Goal: Transaction & Acquisition: Subscribe to service/newsletter

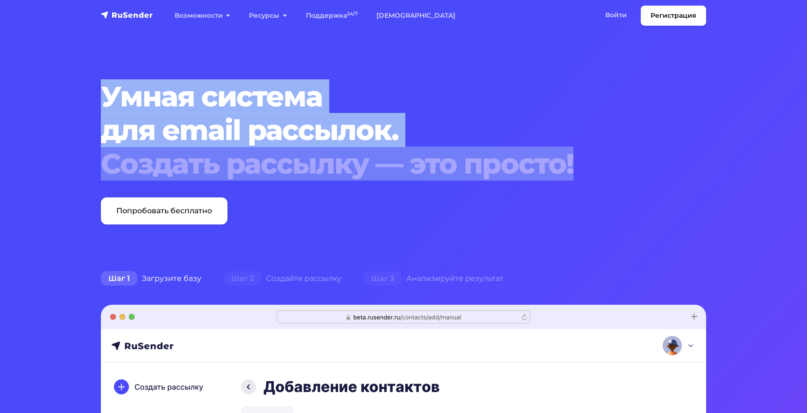
drag, startPoint x: 106, startPoint y: 96, endPoint x: 580, endPoint y: 174, distance: 480.8
click at [580, 174] on h1 "Умная система для email рассылок. Создать рассылку — это просто!" at bounding box center [378, 130] width 554 height 101
copy h1 "Умная система для email рассылок. Создать рассылку — это просто!"
click at [537, 115] on h1 "Умная система для email рассылок. Создать рассылку — это просто!" at bounding box center [378, 130] width 554 height 101
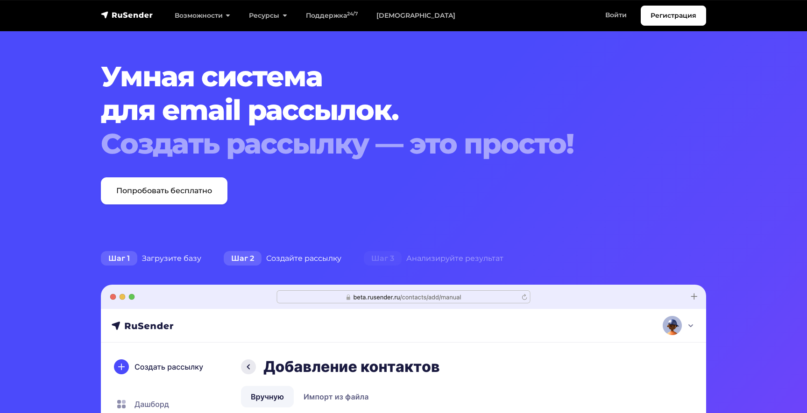
scroll to position [19, 0]
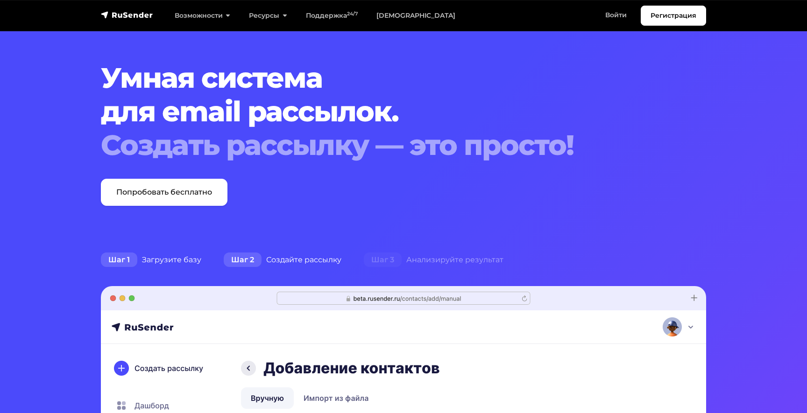
click at [284, 257] on div "Шаг 2 Создайте рассылку" at bounding box center [282, 260] width 140 height 19
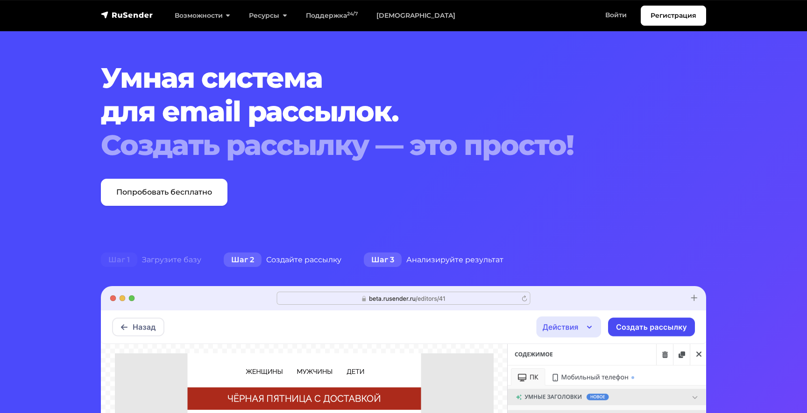
click at [420, 259] on div "Шаг 3 Анализируйте результат" at bounding box center [434, 260] width 162 height 19
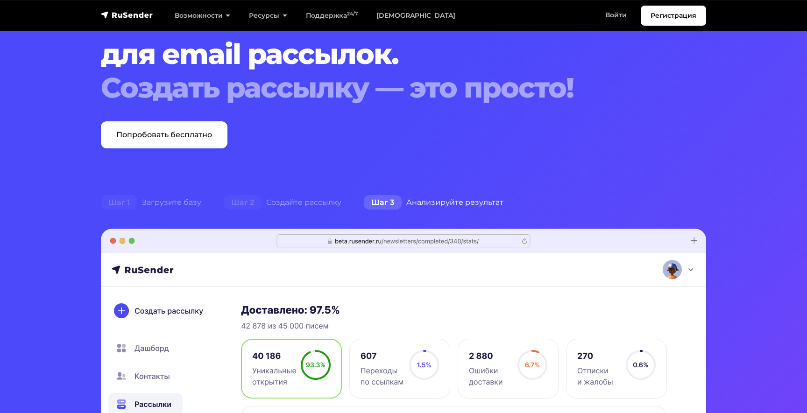
scroll to position [99, 0]
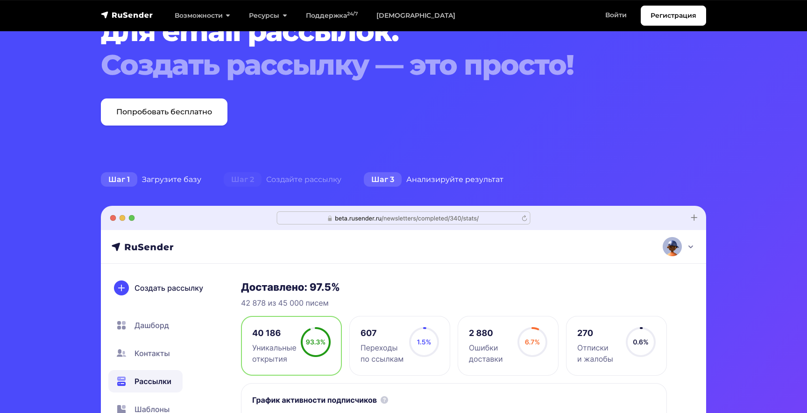
click at [168, 181] on div "Шаг 1 Загрузите базу" at bounding box center [151, 179] width 123 height 19
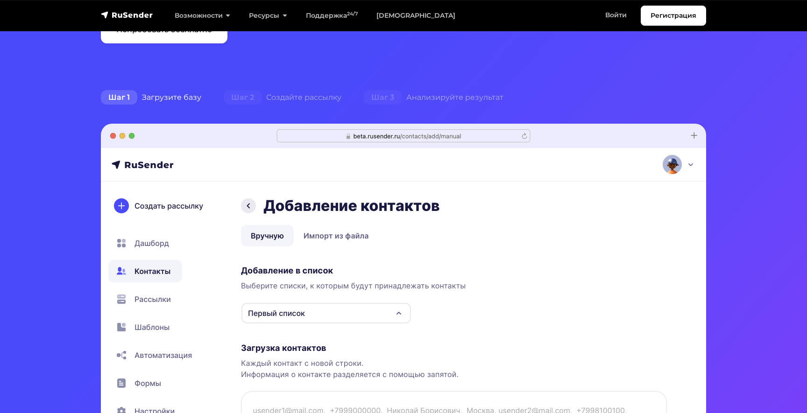
scroll to position [182, 0]
click at [249, 93] on span "Шаг 2" at bounding box center [243, 97] width 38 height 15
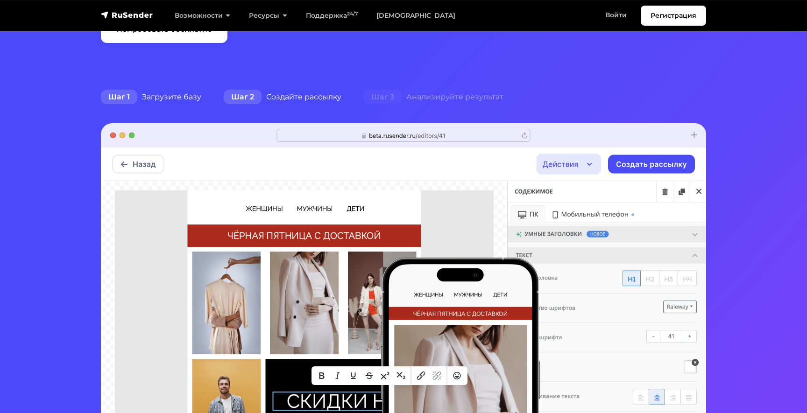
click at [157, 95] on div "Шаг 1 Загрузите базу" at bounding box center [151, 97] width 123 height 19
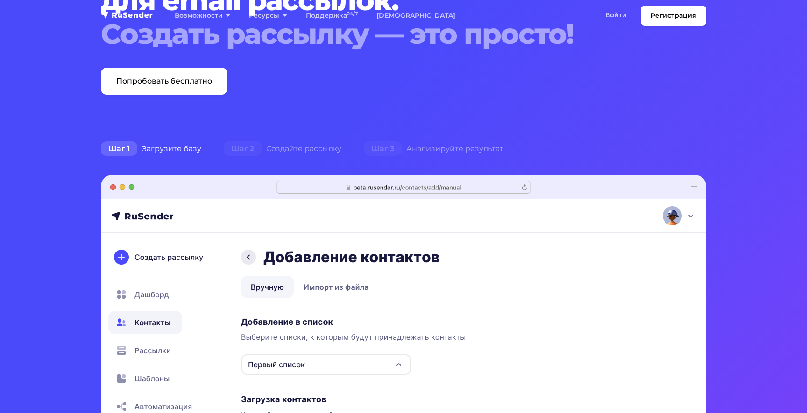
scroll to position [0, 0]
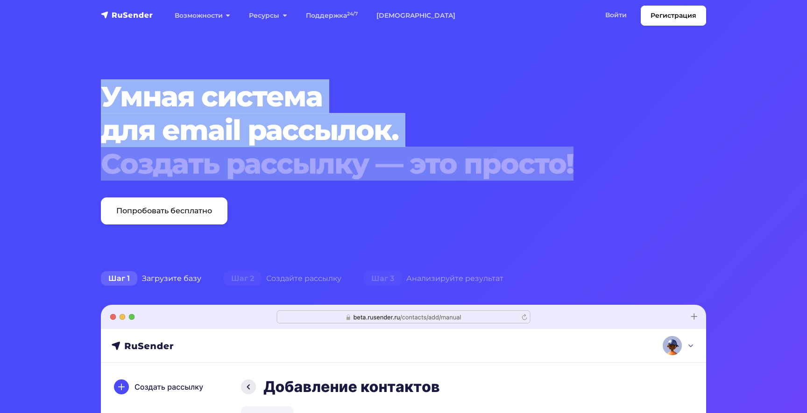
drag, startPoint x: 106, startPoint y: 92, endPoint x: 656, endPoint y: 177, distance: 557.1
click at [656, 177] on div "Умная система для email рассылок. Создать рассылку — это просто! Попробовать бе…" at bounding box center [377, 152] width 565 height 145
copy h1 "Умная система для email рассылок. Создать рассылку — это просто!"
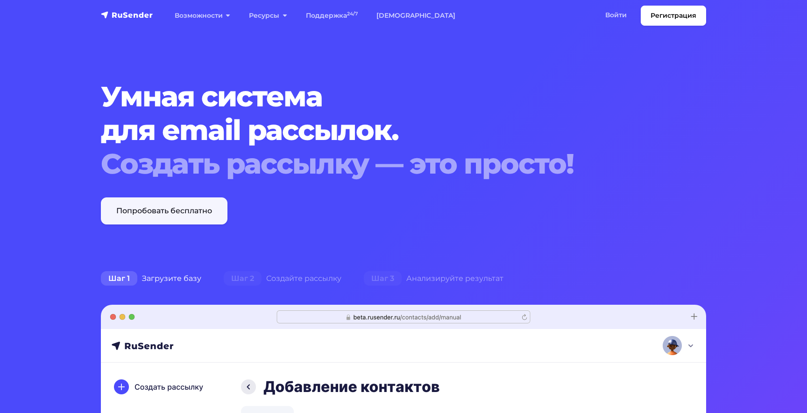
drag, startPoint x: 61, startPoint y: 209, endPoint x: 223, endPoint y: 211, distance: 162.0
drag, startPoint x: 274, startPoint y: 211, endPoint x: 138, endPoint y: 213, distance: 135.9
click at [138, 213] on div "Умная система для email рассылок. Создать рассылку — это просто! Попробовать бе…" at bounding box center [377, 152] width 565 height 145
click at [140, 211] on link "Попробовать бесплатно" at bounding box center [164, 210] width 127 height 27
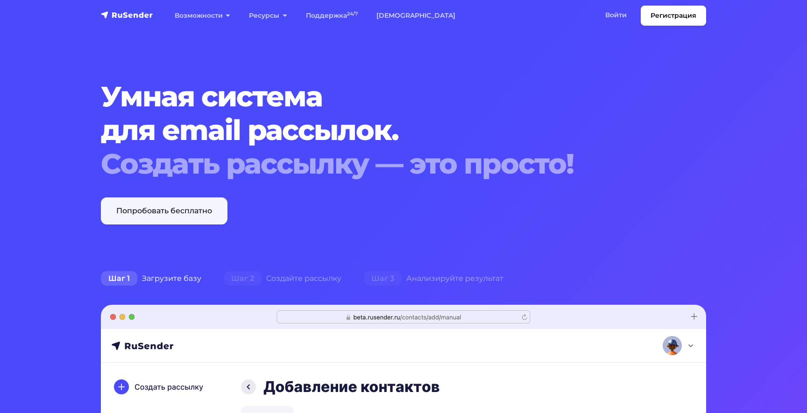
click at [140, 211] on link "Попробовать бесплатно" at bounding box center [164, 210] width 127 height 27
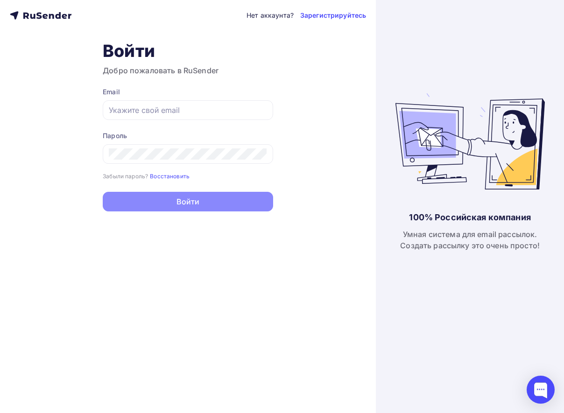
click at [63, 18] on icon at bounding box center [64, 16] width 5 height 5
click at [163, 100] on div at bounding box center [188, 110] width 170 height 20
click at [162, 116] on div at bounding box center [188, 110] width 170 height 20
click at [168, 114] on input "text" at bounding box center [188, 110] width 158 height 11
type input "Depladog1989@gmail.com"
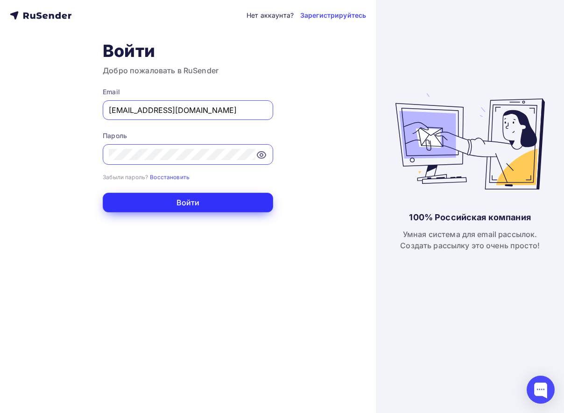
click at [224, 197] on button "Войти" at bounding box center [188, 203] width 170 height 20
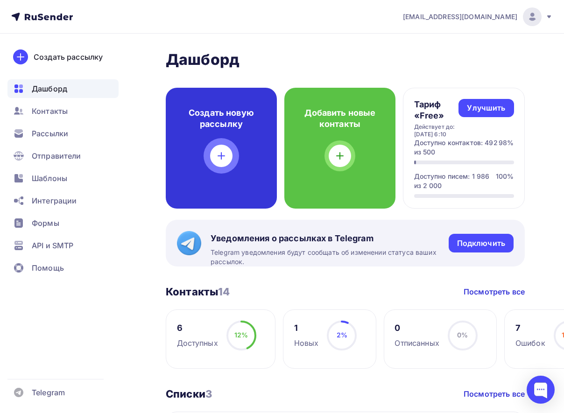
click at [222, 159] on icon at bounding box center [221, 155] width 11 height 11
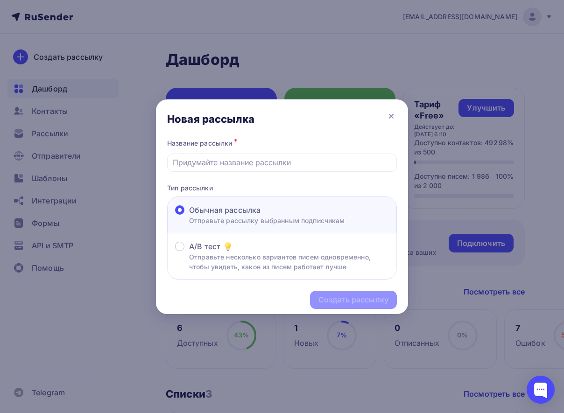
click at [237, 210] on span "Обычная рассылка" at bounding box center [224, 210] width 71 height 11
click at [189, 216] on input "Обычная рассылка Отправьте рассылку выбранным подписчикам" at bounding box center [189, 216] width 0 height 0
click at [229, 152] on div "Название рассылки *" at bounding box center [282, 154] width 230 height 35
click at [229, 155] on div at bounding box center [282, 163] width 230 height 18
click at [231, 160] on input "text" at bounding box center [282, 162] width 219 height 11
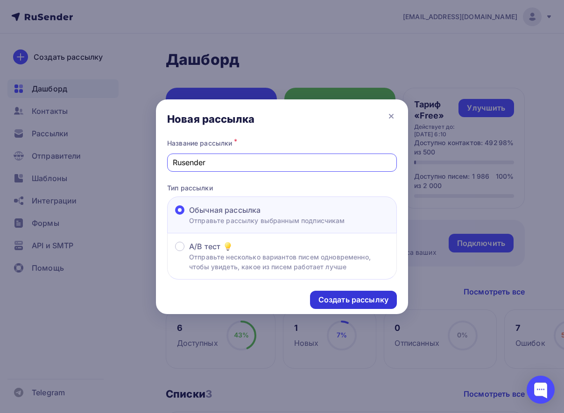
type input "Rusender"
click at [334, 296] on div "Создать рассылку" at bounding box center [353, 300] width 70 height 11
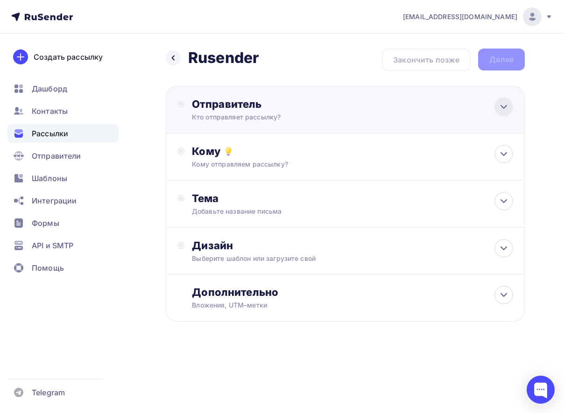
click at [501, 106] on icon at bounding box center [504, 107] width 6 height 3
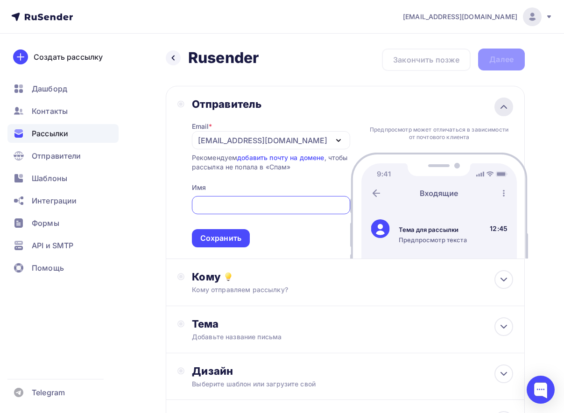
click at [506, 103] on icon at bounding box center [503, 106] width 11 height 11
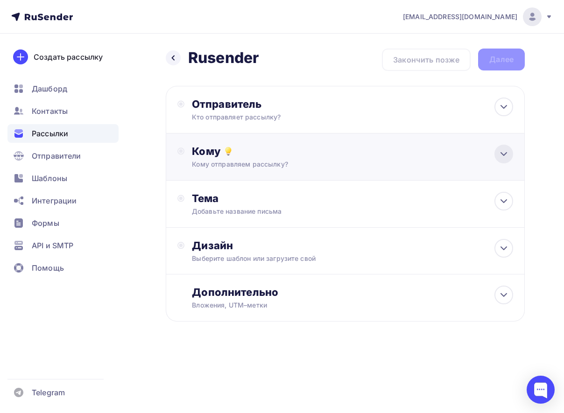
click at [509, 158] on icon at bounding box center [503, 153] width 11 height 11
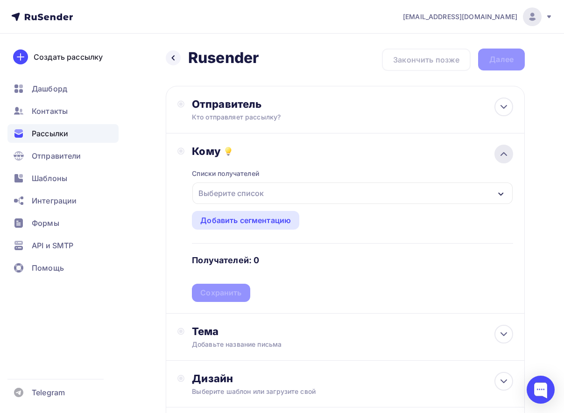
click at [509, 158] on icon at bounding box center [503, 153] width 11 height 11
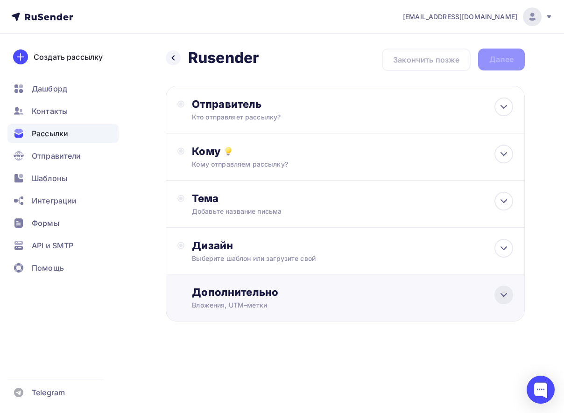
click at [496, 296] on div at bounding box center [503, 295] width 19 height 19
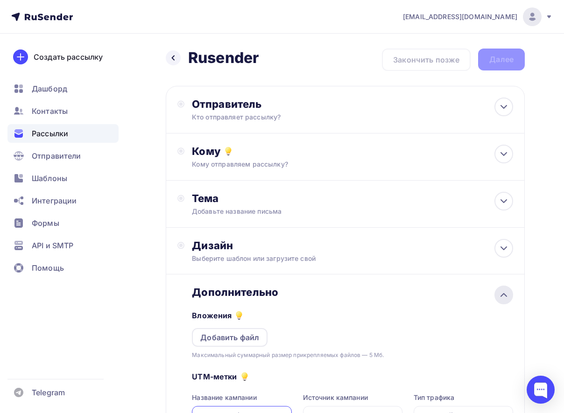
click at [496, 296] on div at bounding box center [503, 295] width 19 height 19
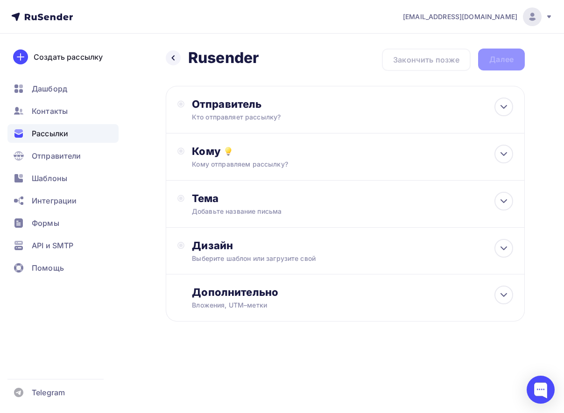
click at [432, 351] on div "Назад Rusender Rusender Закончить позже Далее Отправитель Кто отправляет рассыл…" at bounding box center [282, 208] width 564 height 348
click at [55, 85] on span "Дашборд" at bounding box center [49, 88] width 35 height 11
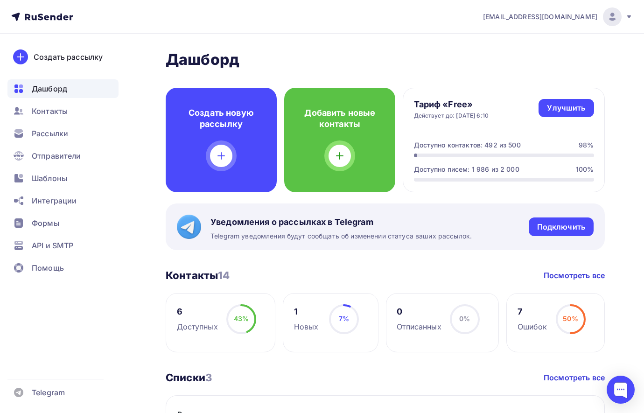
click at [624, 16] on div "[EMAIL_ADDRESS][DOMAIN_NAME]" at bounding box center [558, 16] width 150 height 19
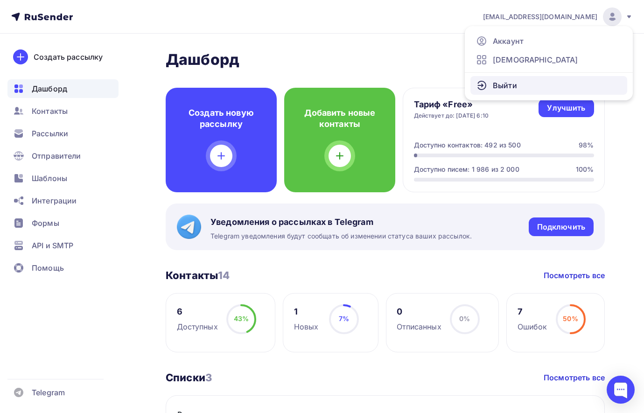
click at [512, 81] on span "Выйти" at bounding box center [505, 85] width 24 height 11
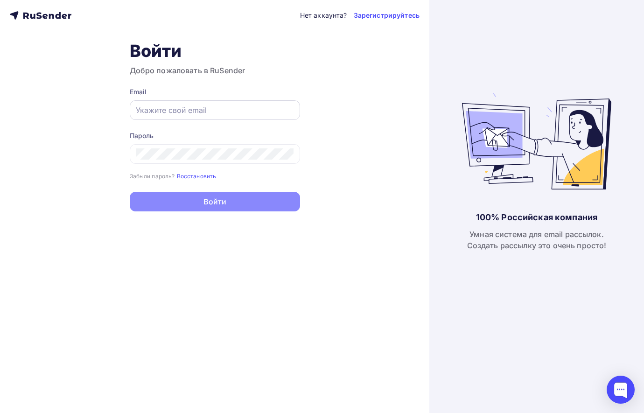
click at [224, 107] on input "text" at bounding box center [215, 110] width 158 height 11
type input "a.shevtsov+rusender@ucoz-team.net"
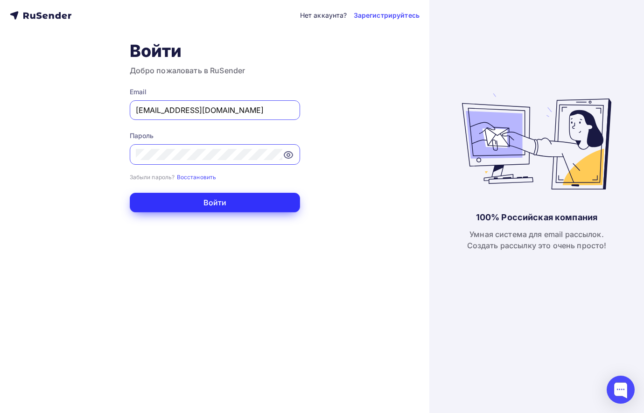
click at [245, 203] on button "Войти" at bounding box center [215, 203] width 170 height 20
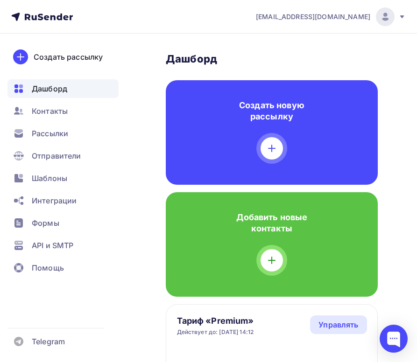
click at [402, 339] on div at bounding box center [394, 339] width 28 height 28
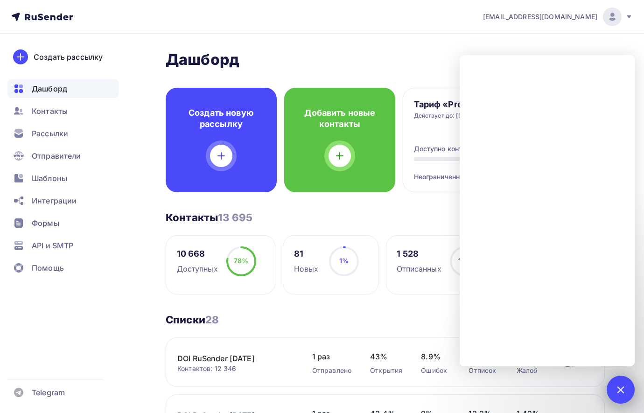
click at [618, 388] on div at bounding box center [621, 390] width 28 height 28
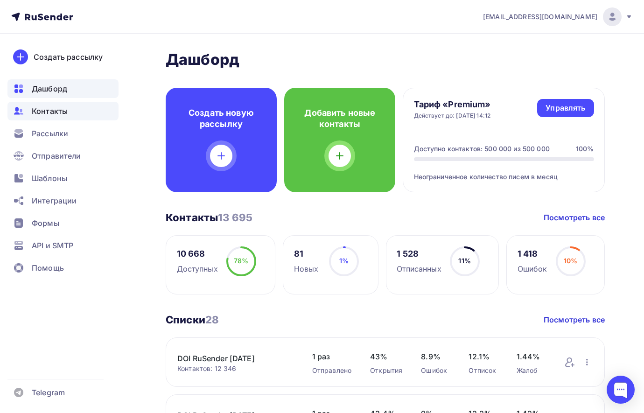
click at [42, 109] on span "Контакты" at bounding box center [50, 111] width 36 height 11
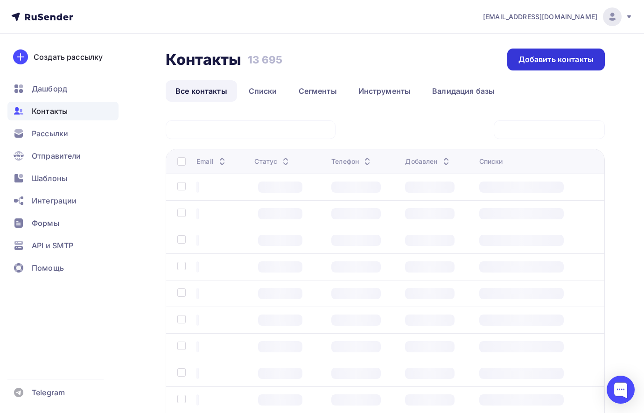
click at [569, 57] on div "Добавить контакты" at bounding box center [556, 59] width 75 height 11
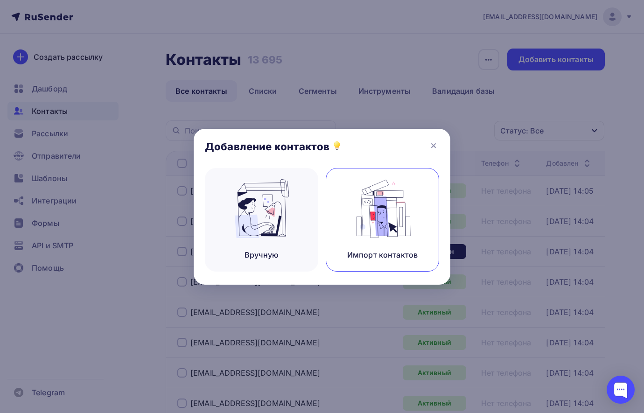
click at [367, 212] on img at bounding box center [383, 208] width 63 height 59
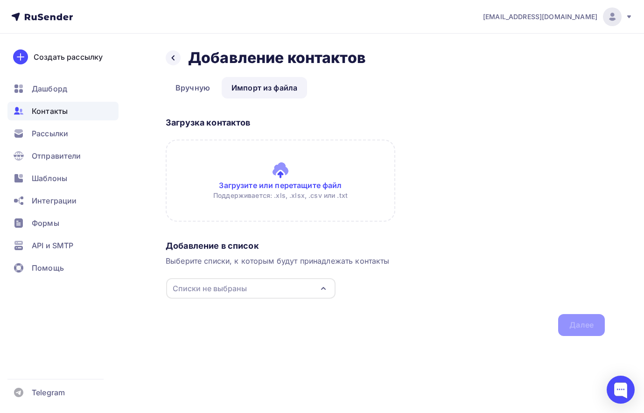
click at [309, 290] on div "Списки не выбраны" at bounding box center [250, 288] width 169 height 21
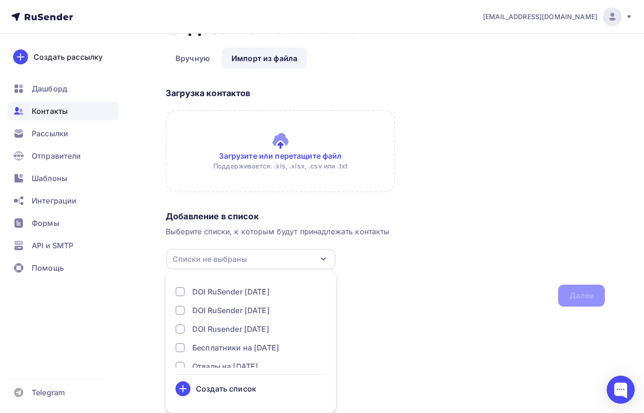
click at [324, 257] on icon "button" at bounding box center [323, 259] width 11 height 11
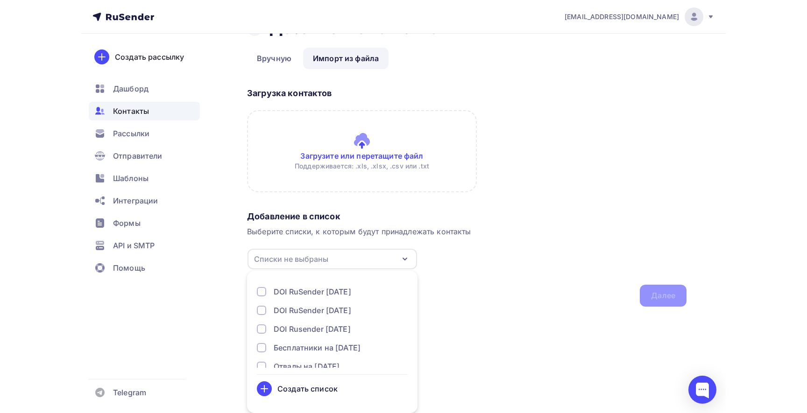
scroll to position [0, 0]
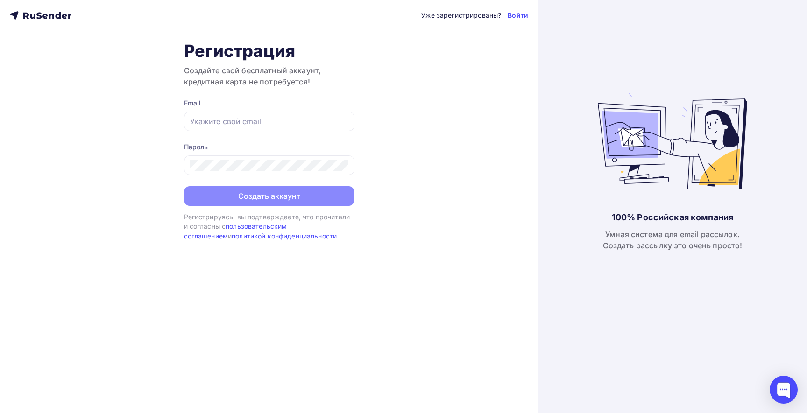
click at [34, 14] on icon at bounding box center [32, 16] width 5 height 5
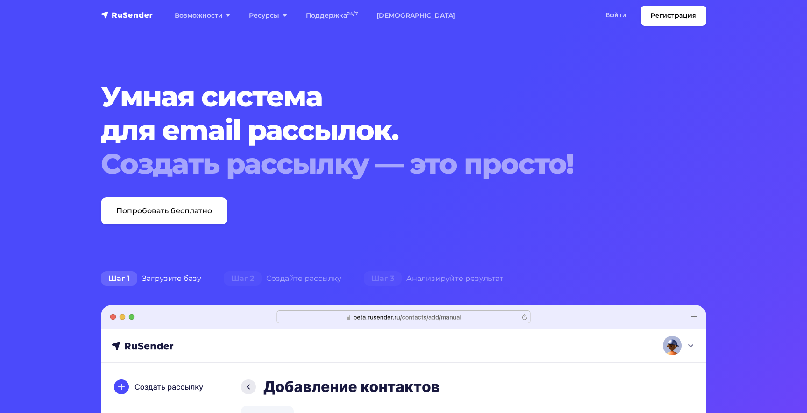
click at [187, 279] on div "Шаг 1 Загрузите базу" at bounding box center [151, 278] width 123 height 19
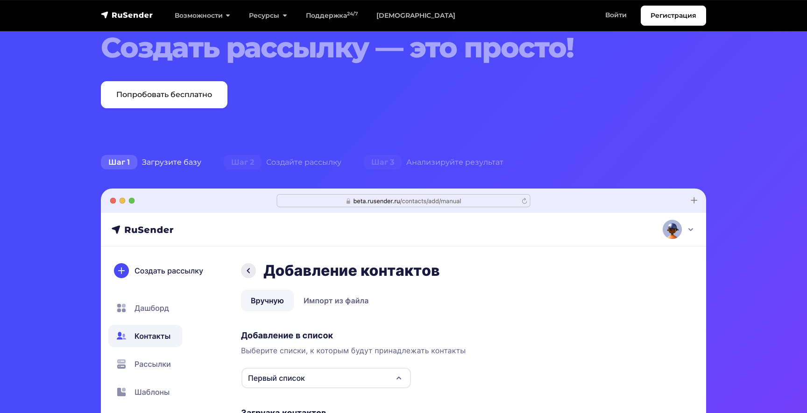
scroll to position [113, 0]
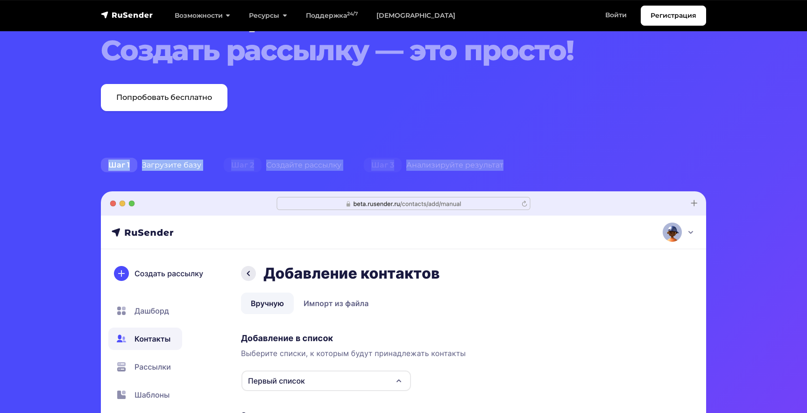
drag, startPoint x: 77, startPoint y: 157, endPoint x: 537, endPoint y: 165, distance: 460.4
click at [537, 165] on section "Умная система для email рассылок. Создать рассылку — это просто! Попробовать бе…" at bounding box center [403, 330] width 807 height 887
copy ul "Шаг 1 Загрузите базу Шаг 2 Создайте рассылку Шаг 3 Анализируйте результат"
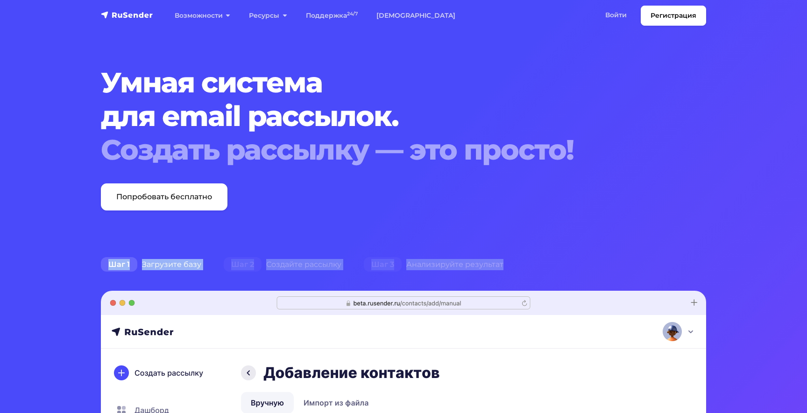
scroll to position [0, 0]
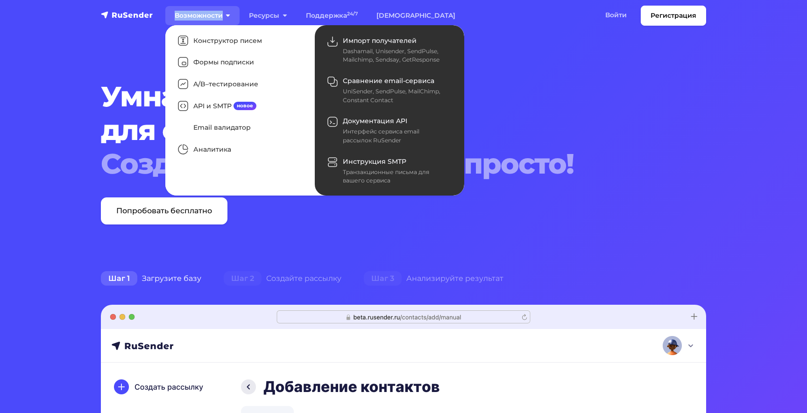
drag, startPoint x: 161, startPoint y: 4, endPoint x: 229, endPoint y: 20, distance: 70.1
click at [229, 20] on nav "Регистрация Возможности Конструктор писем Формы подписки A/B–тестирование API и…" at bounding box center [403, 15] width 807 height 31
copy link "Возможности"
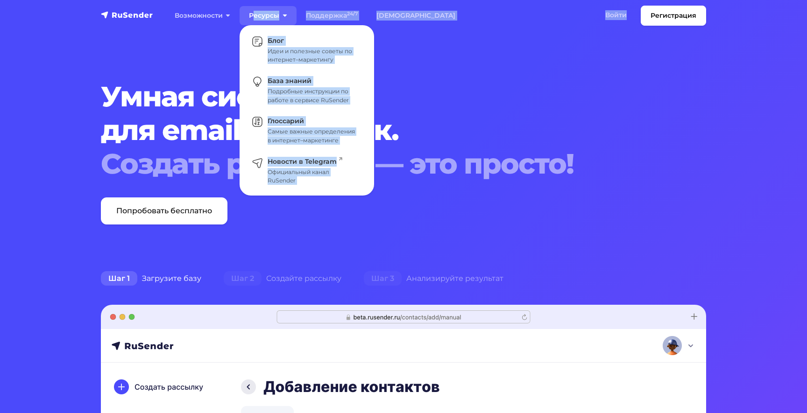
drag, startPoint x: 240, startPoint y: 63, endPoint x: 252, endPoint y: 19, distance: 46.0
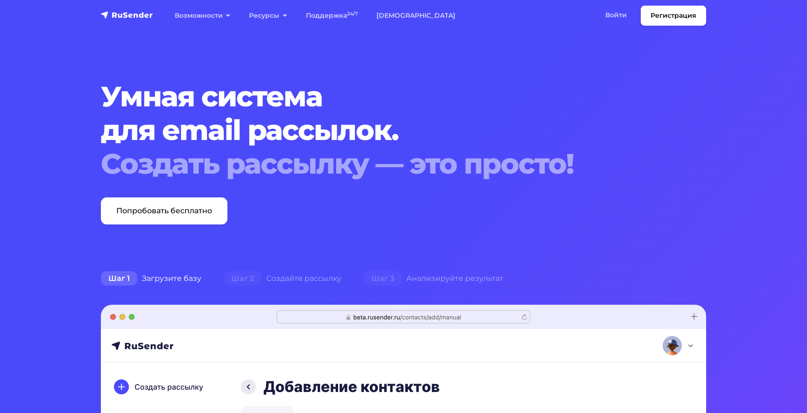
click at [369, 80] on h1 "Умная система для email рассылок. Создать рассылку — это просто!" at bounding box center [378, 130] width 554 height 101
drag, startPoint x: 290, startPoint y: 45, endPoint x: 306, endPoint y: 17, distance: 32.4
copy body "Поддержка 24/7 Тарифы Войти Войти Регистрация"
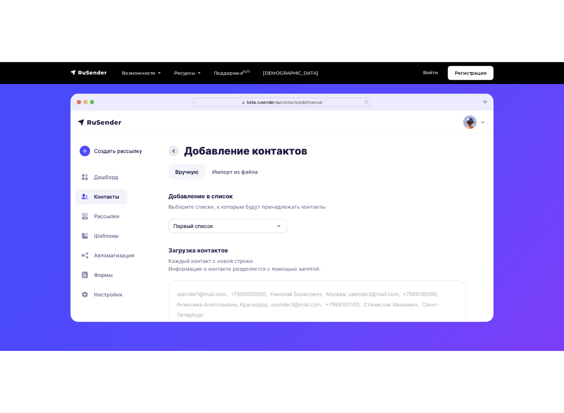
scroll to position [262, 0]
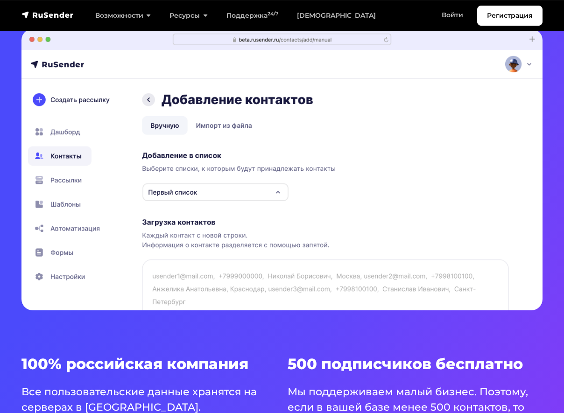
click at [64, 183] on img at bounding box center [281, 170] width 521 height 282
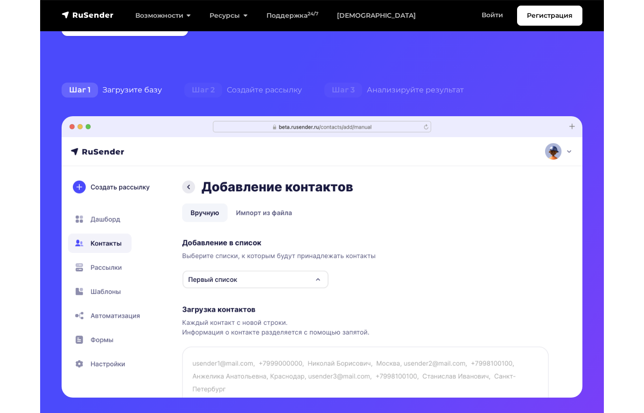
scroll to position [0, 0]
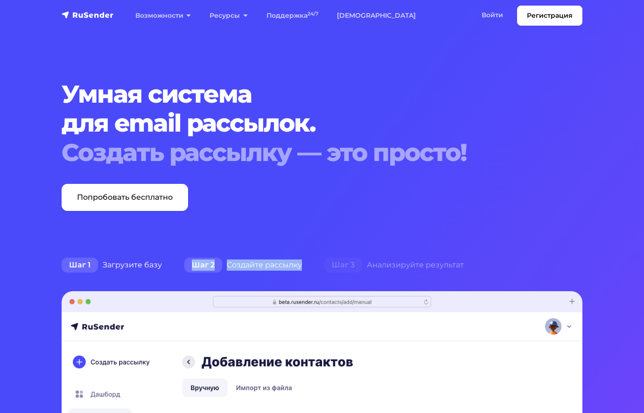
drag, startPoint x: 221, startPoint y: 240, endPoint x: 300, endPoint y: 269, distance: 83.6
click at [300, 269] on section "Умная система для email рассылок. Создать рассылку — это просто! Попробовать бе…" at bounding box center [322, 419] width 644 height 839
click at [264, 236] on section "Умная система для email рассылок. Создать рассылку — это просто! Попробовать бе…" at bounding box center [322, 419] width 644 height 839
drag, startPoint x: 311, startPoint y: 264, endPoint x: 226, endPoint y: 266, distance: 85.5
click at [226, 266] on ul "Шаг 1 Загрузите базу Шаг 2 Создайте рассылку Шаг 3 Анализируйте результат" at bounding box center [321, 265] width 543 height 19
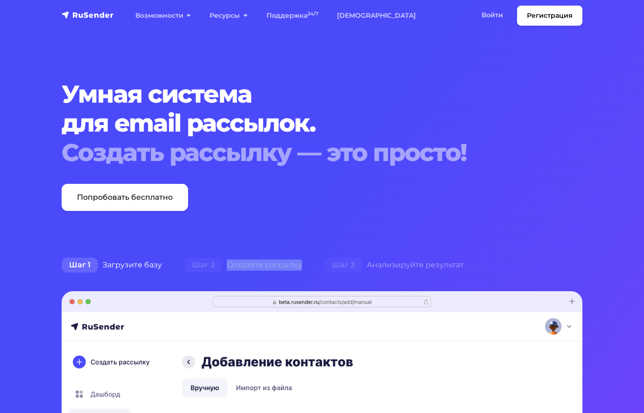
copy ul "Создайте рассылку"
click at [395, 266] on div "Шаг 3 Анализируйте результат" at bounding box center [394, 265] width 162 height 19
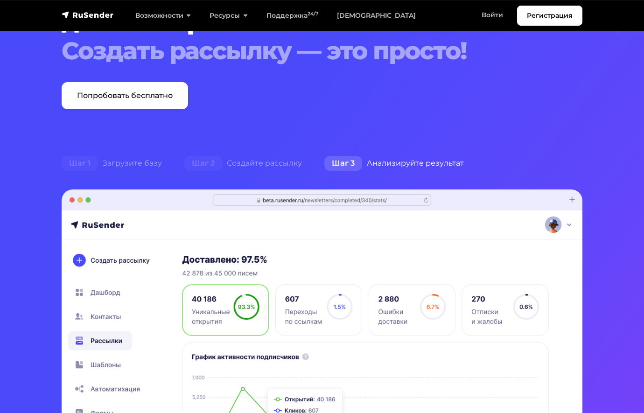
scroll to position [101, 0]
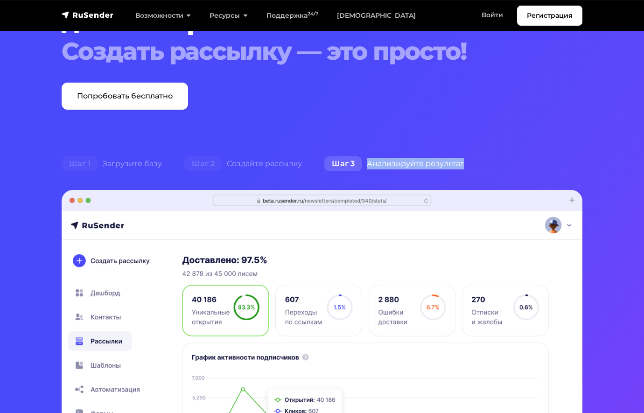
drag, startPoint x: 419, startPoint y: 167, endPoint x: 367, endPoint y: 165, distance: 51.9
click at [367, 165] on ul "Шаг 1 Загрузите базу Шаг 2 Создайте рассылку Шаг 3 Анализируйте результат" at bounding box center [321, 164] width 543 height 19
copy div "Анализируйте результат"
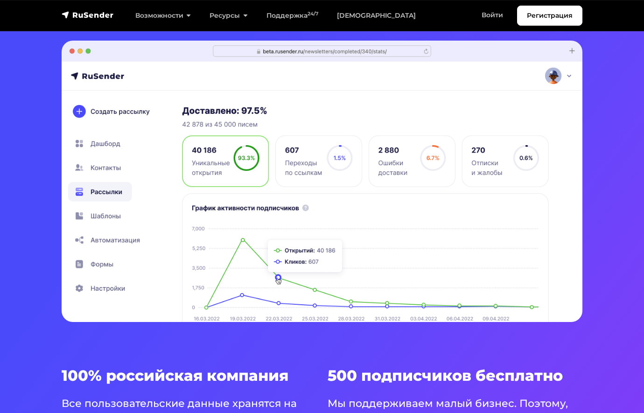
scroll to position [250, 0]
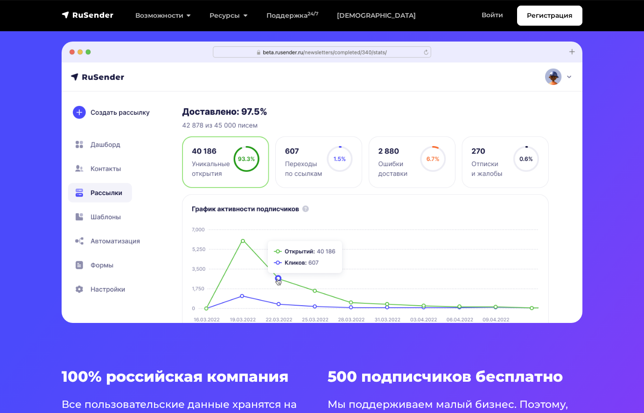
drag, startPoint x: 188, startPoint y: 225, endPoint x: 444, endPoint y: 7, distance: 335.6
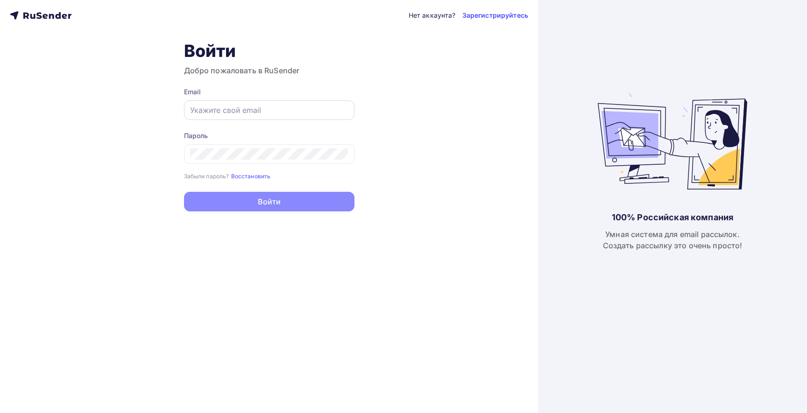
click at [275, 112] on input "text" at bounding box center [269, 110] width 158 height 11
type input "[EMAIL_ADDRESS][DOMAIN_NAME]"
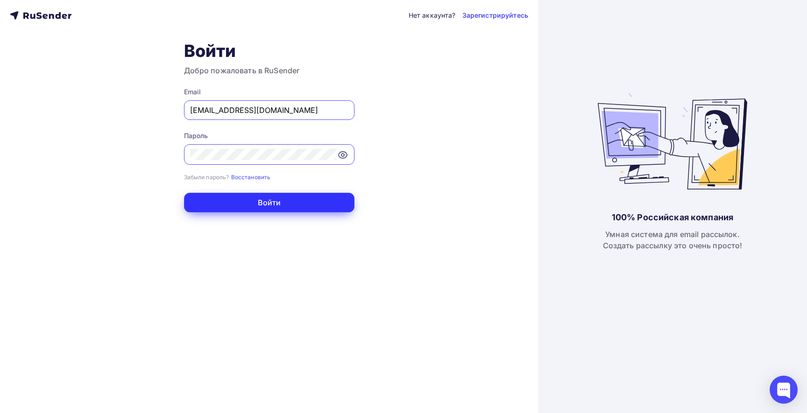
click at [261, 197] on button "Войти" at bounding box center [269, 203] width 170 height 20
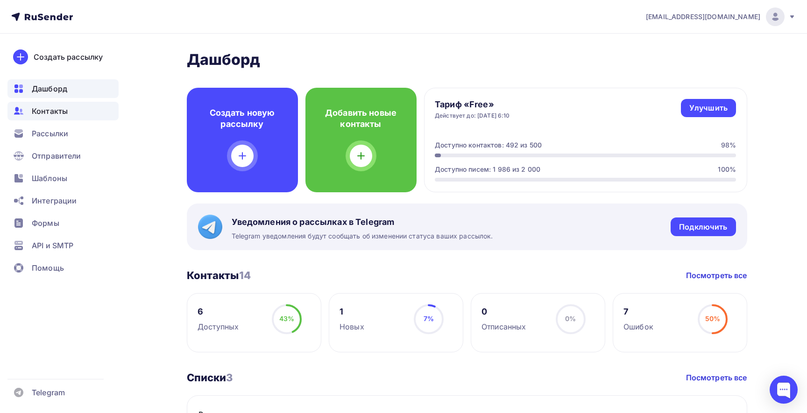
click at [47, 113] on span "Контакты" at bounding box center [50, 111] width 36 height 11
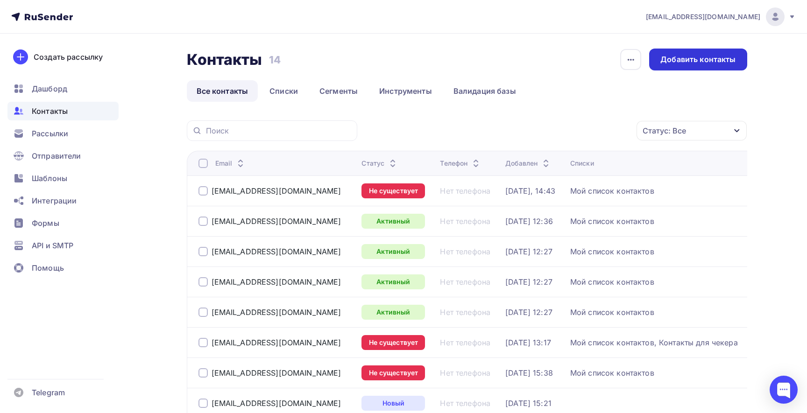
click at [696, 66] on div "Добавить контакты" at bounding box center [698, 60] width 98 height 22
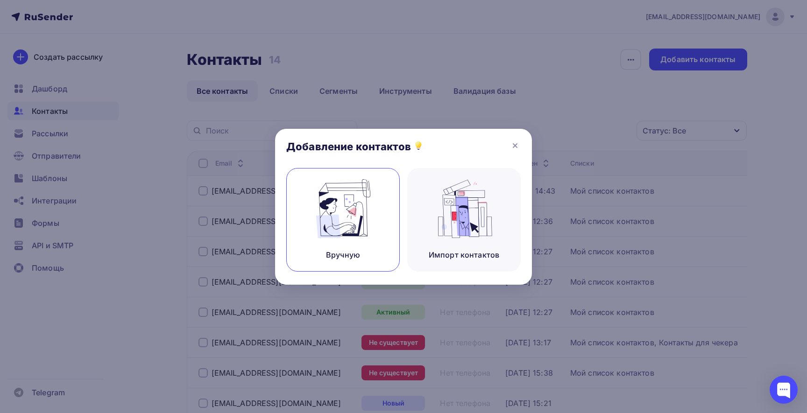
click at [379, 226] on div "Вручную" at bounding box center [342, 220] width 113 height 104
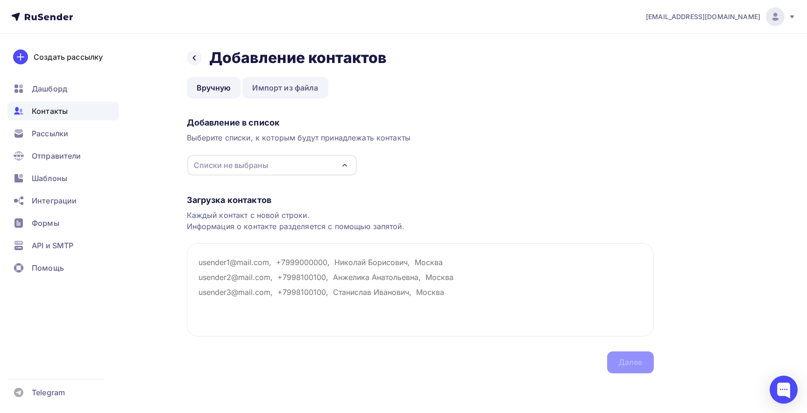
click at [274, 90] on link "Импорт из файла" at bounding box center [284, 87] width 85 height 21
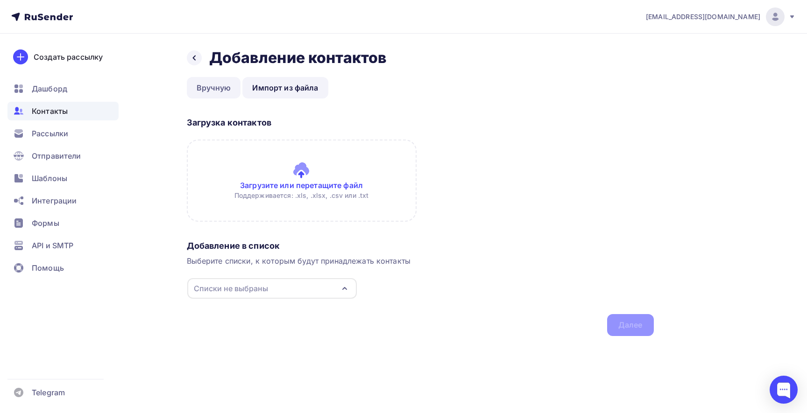
click at [212, 85] on link "Вручную" at bounding box center [214, 87] width 54 height 21
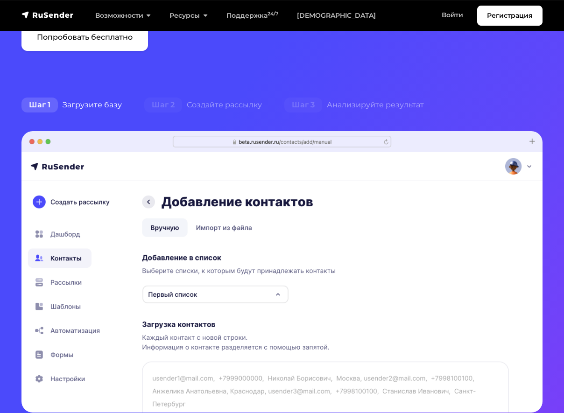
scroll to position [161, 0]
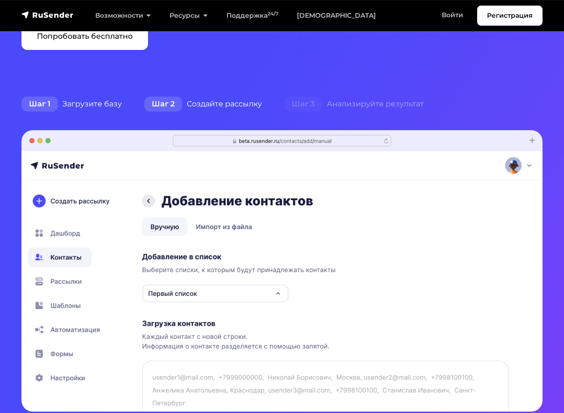
click at [219, 103] on div "Шаг 2 Создайте рассылку" at bounding box center [203, 104] width 140 height 19
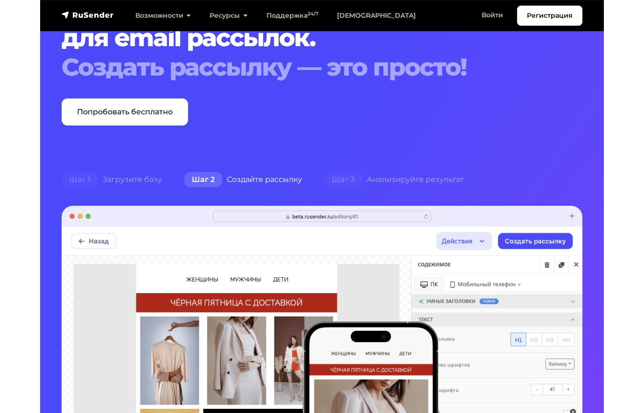
scroll to position [83, 0]
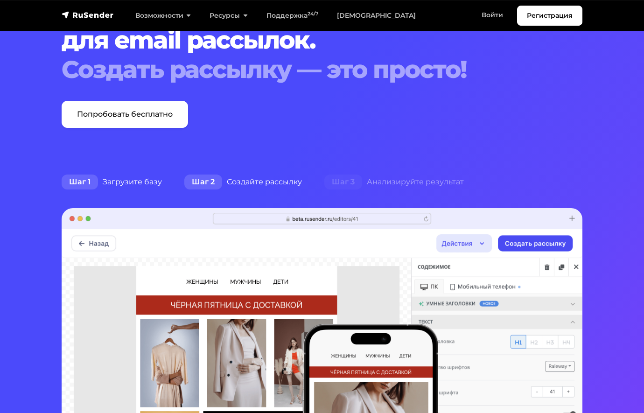
click at [111, 177] on div "Шаг 1 Загрузите базу" at bounding box center [111, 182] width 123 height 19
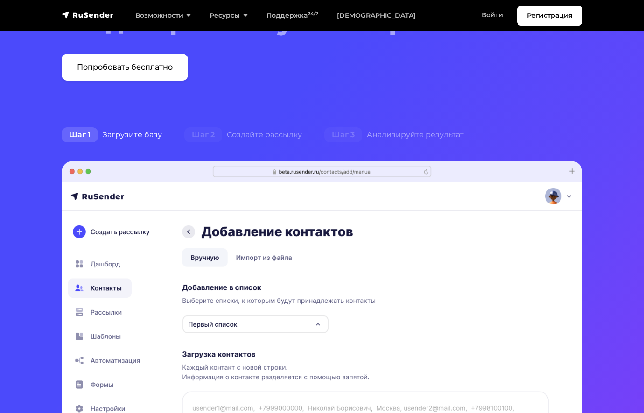
scroll to position [132, 0]
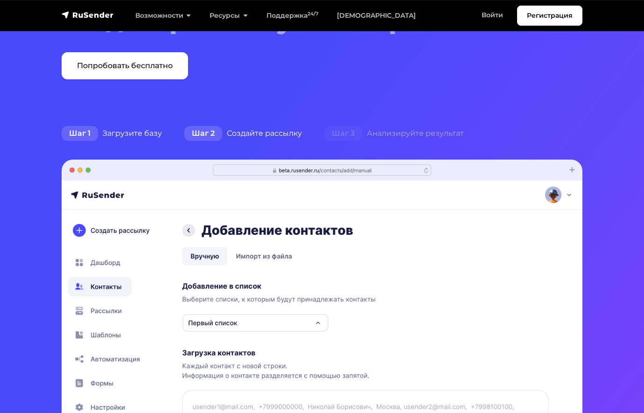
click at [275, 131] on div "Шаг 2 Создайте рассылку" at bounding box center [243, 133] width 140 height 19
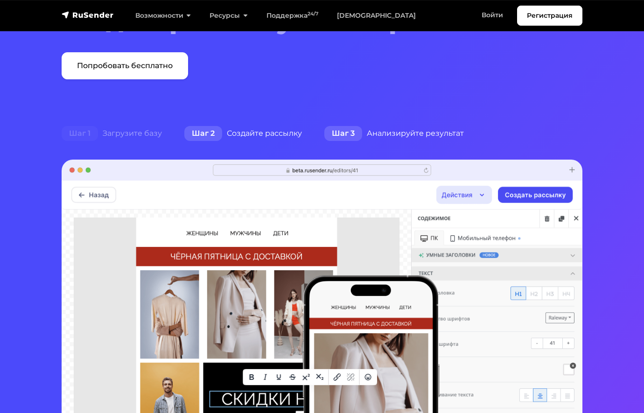
click at [424, 130] on div "Шаг 3 Анализируйте результат" at bounding box center [394, 133] width 162 height 19
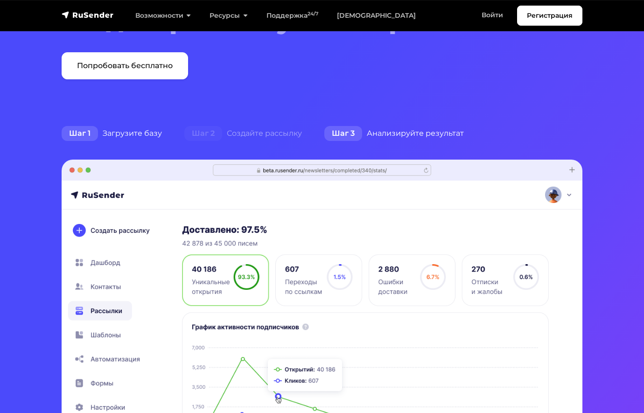
click at [127, 132] on div "Шаг 1 Загрузите базу" at bounding box center [111, 133] width 123 height 19
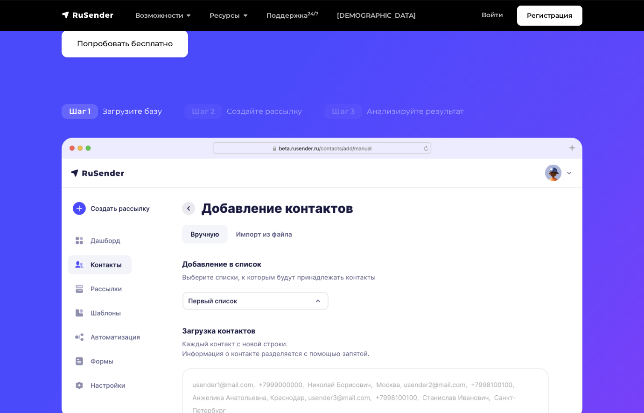
click at [282, 90] on section "Умная система для email рассылок. Создать рассылку — это просто! Попробовать бе…" at bounding box center [322, 265] width 644 height 839
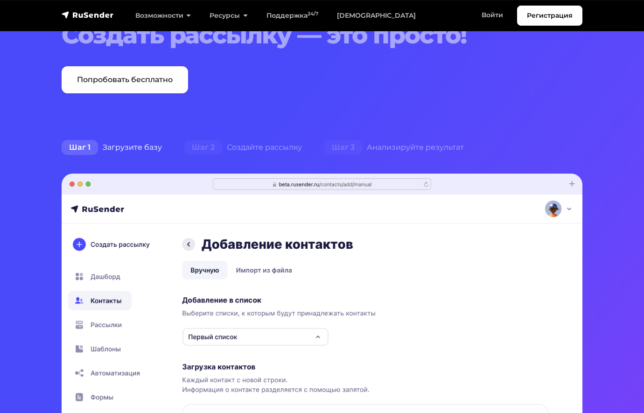
scroll to position [119, 0]
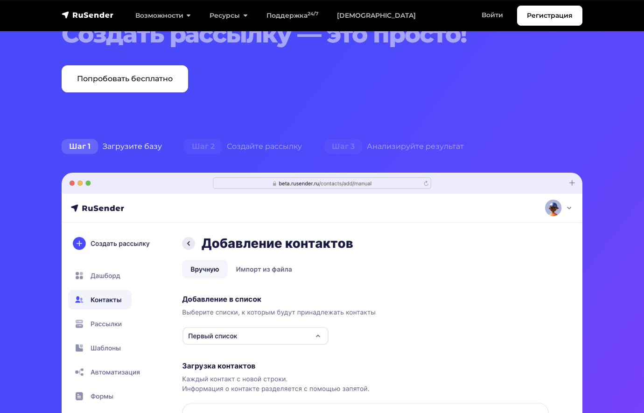
click at [116, 147] on div "Шаг 1 Загрузите базу" at bounding box center [111, 146] width 123 height 19
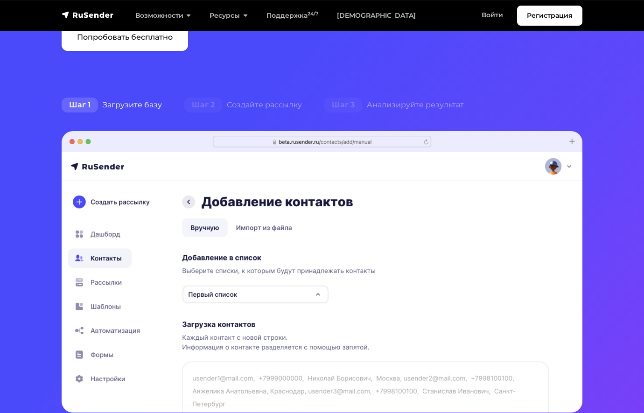
scroll to position [163, 0]
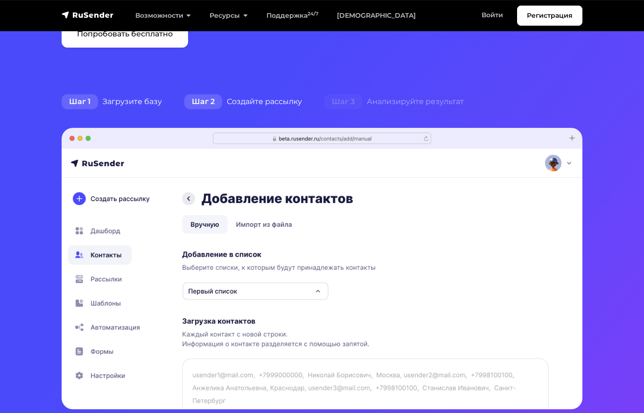
click at [271, 101] on div "Шаг 2 Создайте рассылку" at bounding box center [243, 101] width 140 height 19
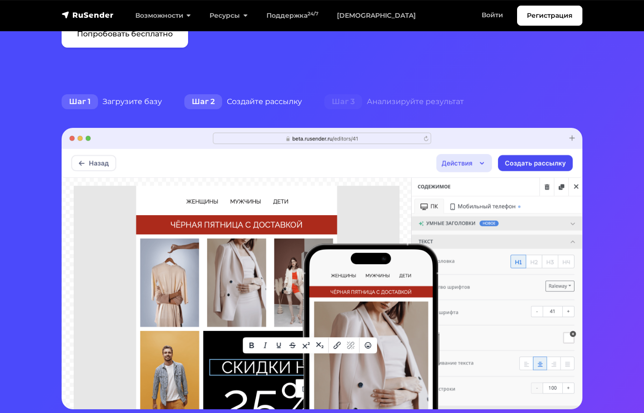
click at [135, 99] on div "Шаг 1 Загрузите базу" at bounding box center [111, 101] width 123 height 19
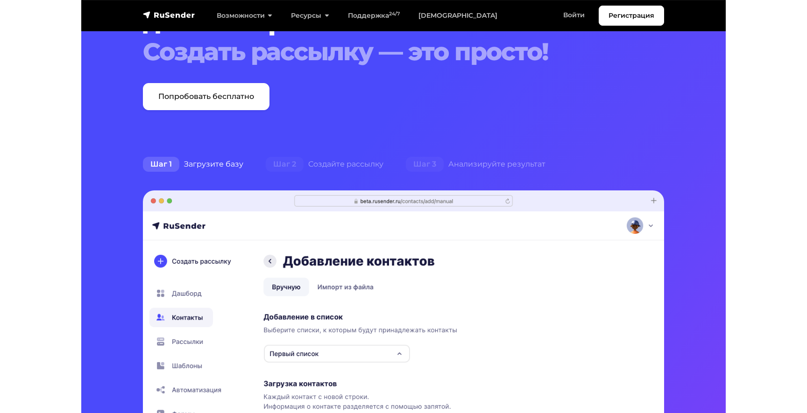
scroll to position [42, 0]
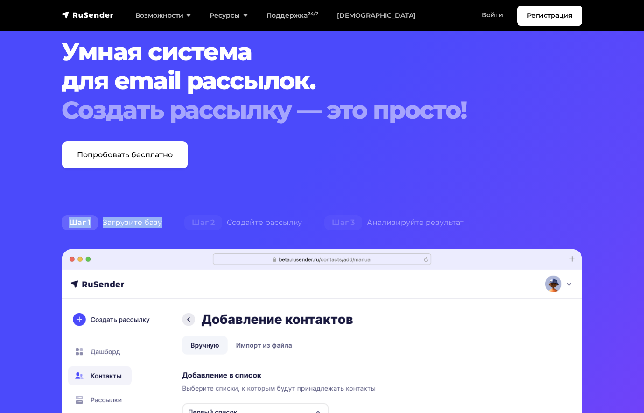
drag, startPoint x: 94, startPoint y: 194, endPoint x: 169, endPoint y: 225, distance: 81.4
click at [164, 228] on section "Умная система для email рассылок. Создать рассылку — это просто! Попробовать бе…" at bounding box center [322, 377] width 644 height 839
click at [169, 225] on div "Шаг 1 Загрузите базу" at bounding box center [111, 222] width 123 height 19
drag, startPoint x: 169, startPoint y: 225, endPoint x: 103, endPoint y: 223, distance: 65.4
click at [103, 223] on div "Шаг 1 Загрузите базу" at bounding box center [111, 222] width 123 height 19
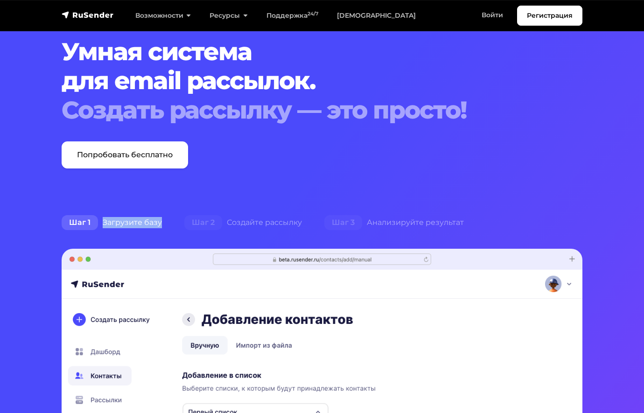
copy div "Загрузите базу"
click at [42, 176] on section "Умная система для email рассылок. Создать рассылку — это просто! Попробовать бе…" at bounding box center [322, 377] width 644 height 839
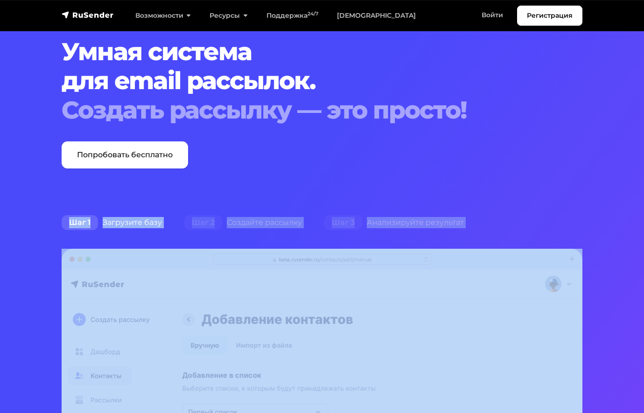
drag, startPoint x: 76, startPoint y: 203, endPoint x: 470, endPoint y: 232, distance: 394.7
click at [470, 232] on section "Умная система для email рассылок. Создать рассылку — это просто! Попробовать бе…" at bounding box center [322, 377] width 644 height 839
copy div "Шаг 1 Загрузите базу Шаг 2 Создайте рассылку Шаг 3 Анализируйте результат"
click at [176, 190] on section "Умная система для email рассылок. Создать рассылку — это просто! Попробовать бе…" at bounding box center [322, 377] width 644 height 839
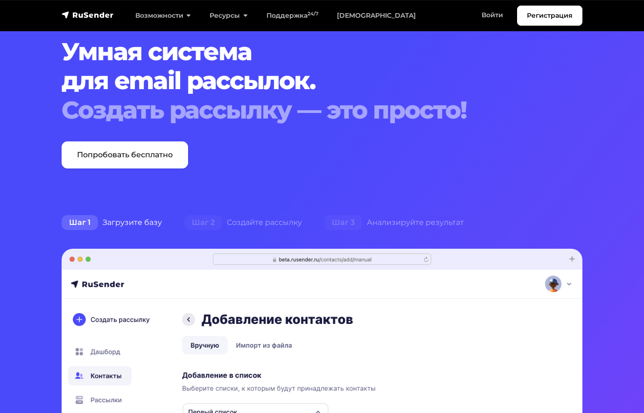
drag, startPoint x: 221, startPoint y: 189, endPoint x: 257, endPoint y: 211, distance: 41.7
click at [257, 211] on section "Умная система для email рассылок. Создать рассылку — это просто! Попробовать бе…" at bounding box center [322, 377] width 644 height 839
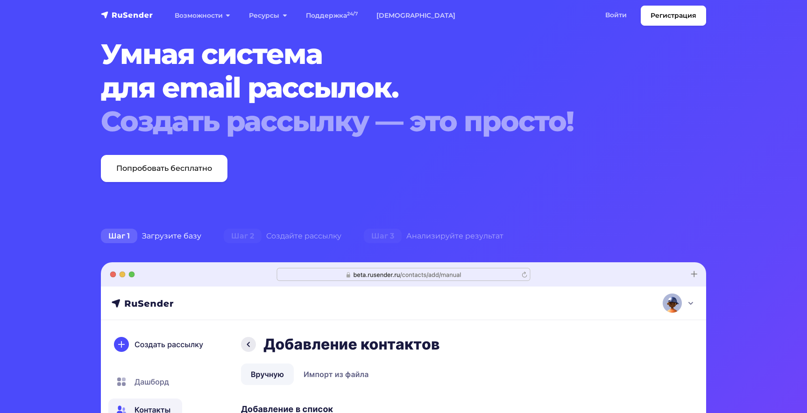
scroll to position [0, 0]
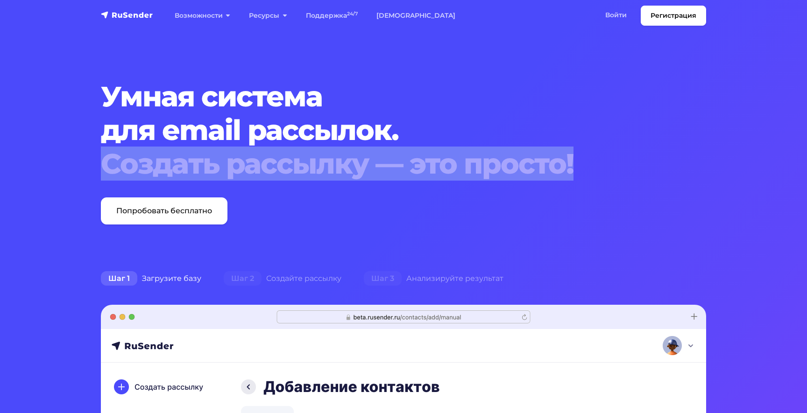
drag, startPoint x: 101, startPoint y: 169, endPoint x: 599, endPoint y: 171, distance: 497.7
click at [564, 171] on div "Создать рассылку — это просто!" at bounding box center [378, 164] width 554 height 34
copy div "Создать рассылку — это просто!"
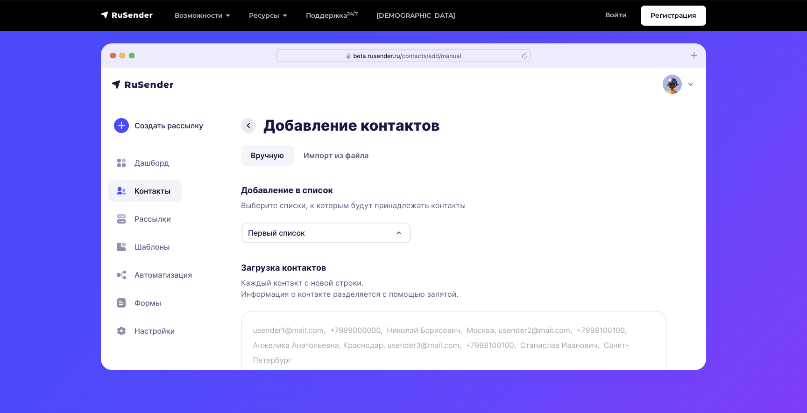
scroll to position [261, 0]
drag, startPoint x: 248, startPoint y: 330, endPoint x: 302, endPoint y: 1, distance: 333.1
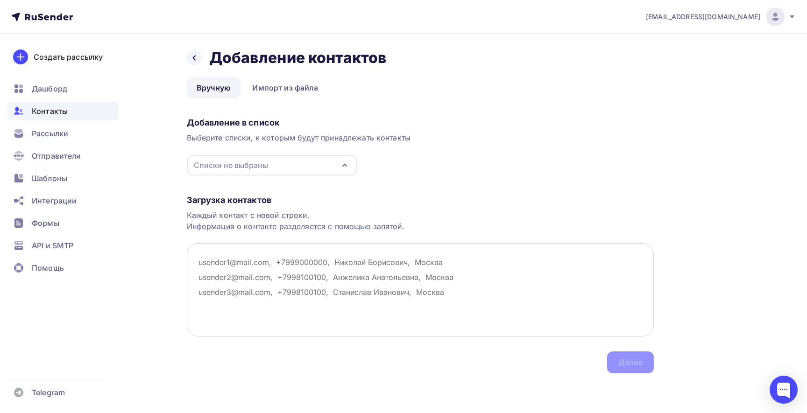
drag, startPoint x: 200, startPoint y: 262, endPoint x: 350, endPoint y: 278, distance: 150.7
click at [350, 278] on textarea at bounding box center [420, 289] width 467 height 93
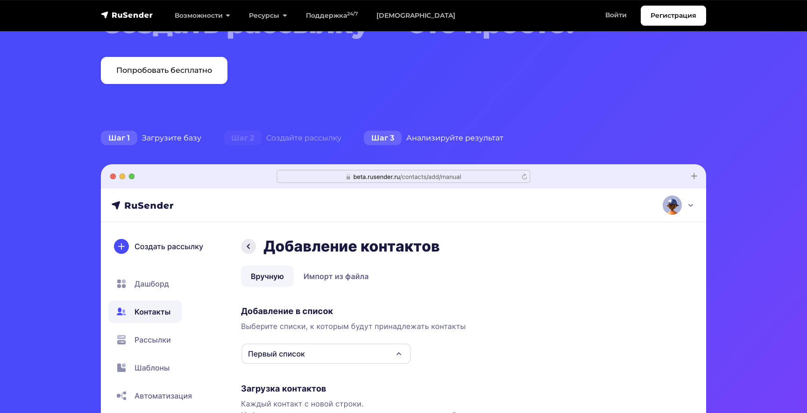
scroll to position [33, 0]
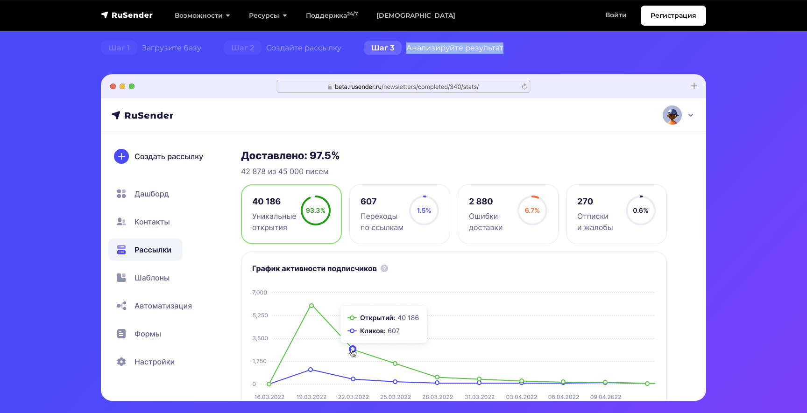
scroll to position [232, 0]
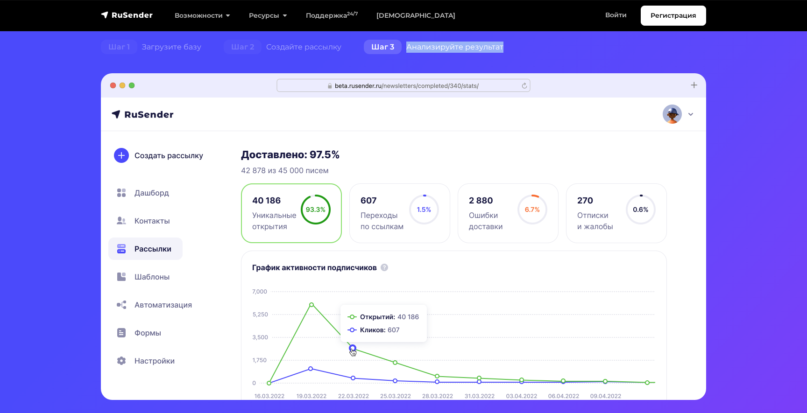
click at [392, 224] on img at bounding box center [403, 236] width 605 height 327
click at [478, 212] on img at bounding box center [403, 236] width 605 height 327
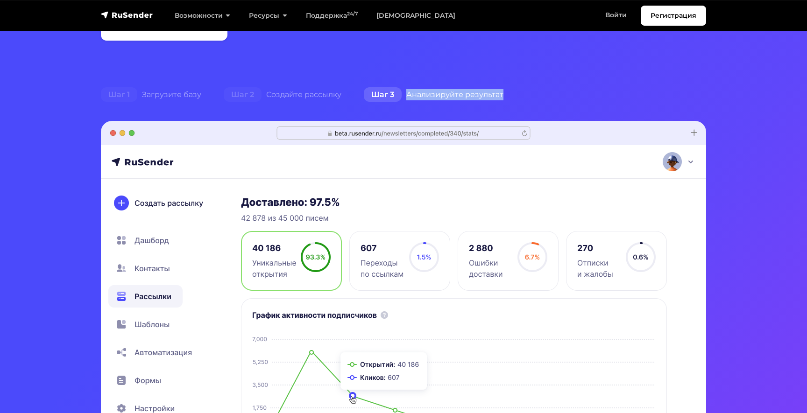
scroll to position [177, 0]
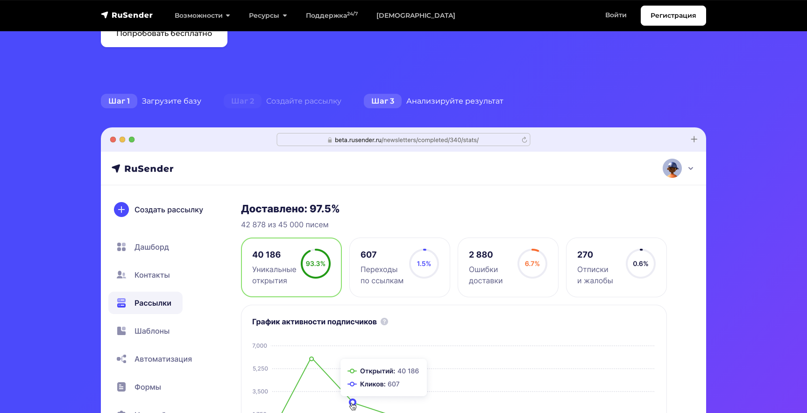
click at [175, 101] on div "Шаг 1 Загрузите базу" at bounding box center [151, 101] width 123 height 19
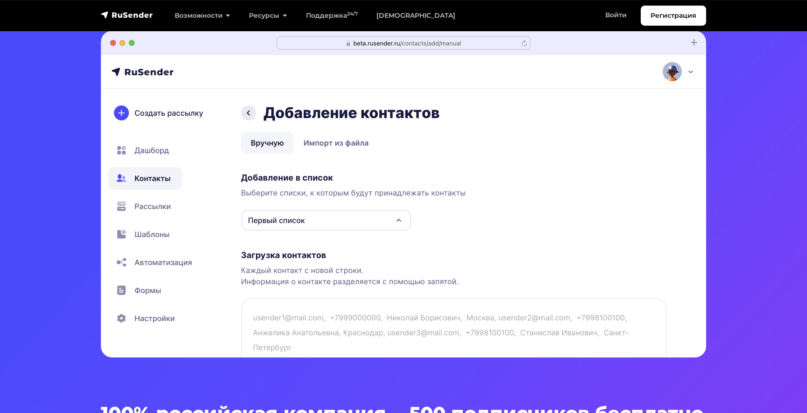
scroll to position [74, 0]
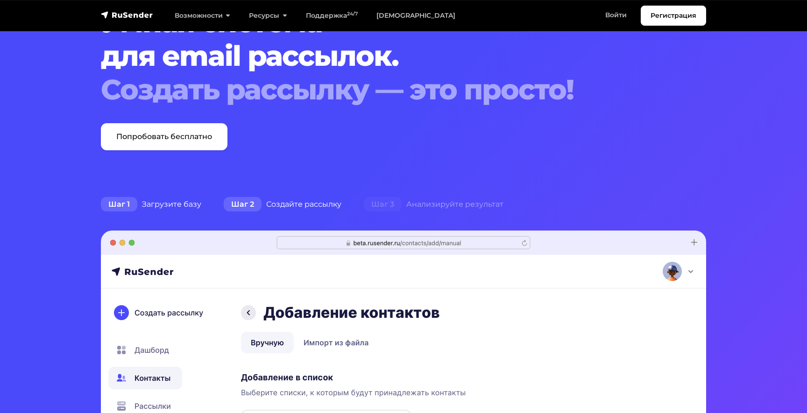
click at [280, 202] on div "Шаг 2 Создайте рассылку" at bounding box center [282, 204] width 140 height 19
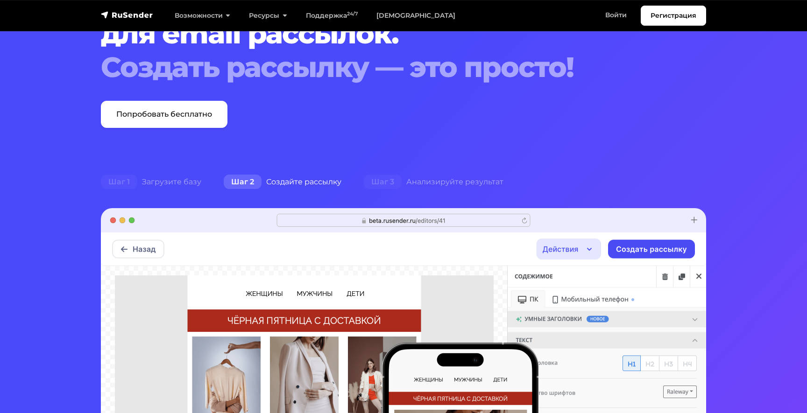
scroll to position [109, 0]
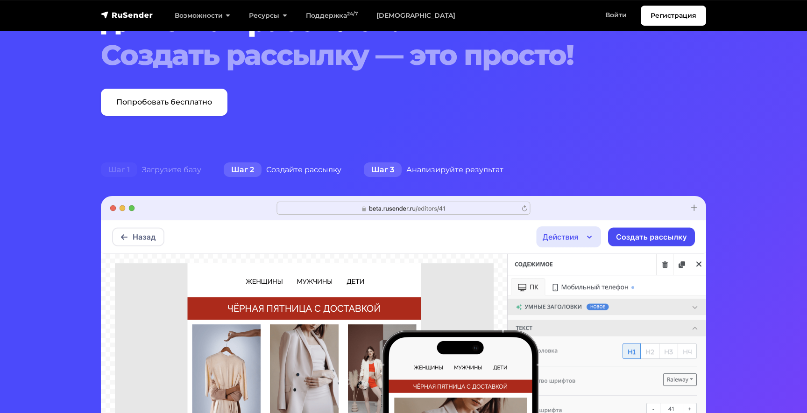
click at [422, 171] on div "Шаг 3 Анализируйте результат" at bounding box center [434, 170] width 162 height 19
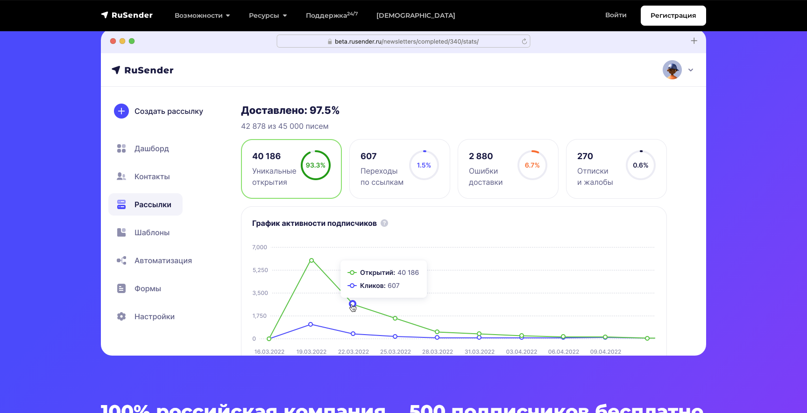
scroll to position [0, 0]
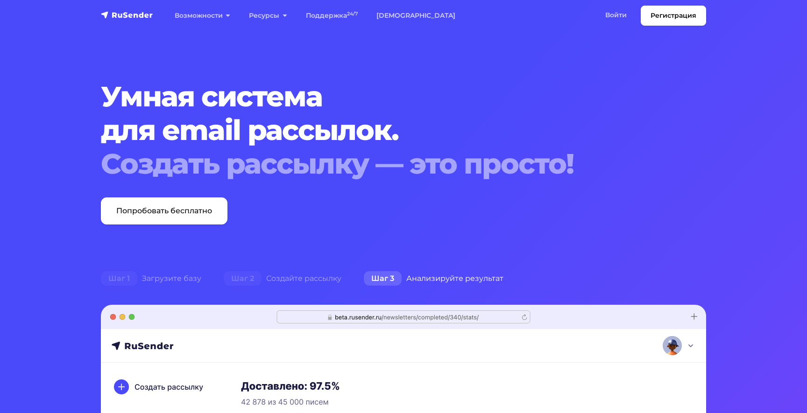
click at [171, 279] on div "Шаг 1 Загрузите базу" at bounding box center [151, 278] width 123 height 19
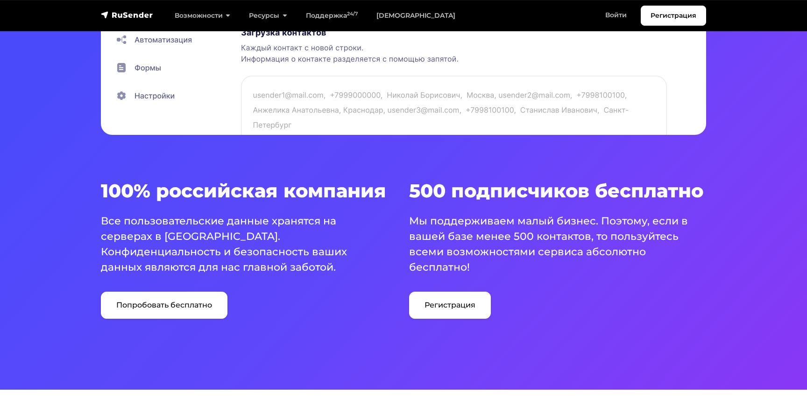
scroll to position [493, 0]
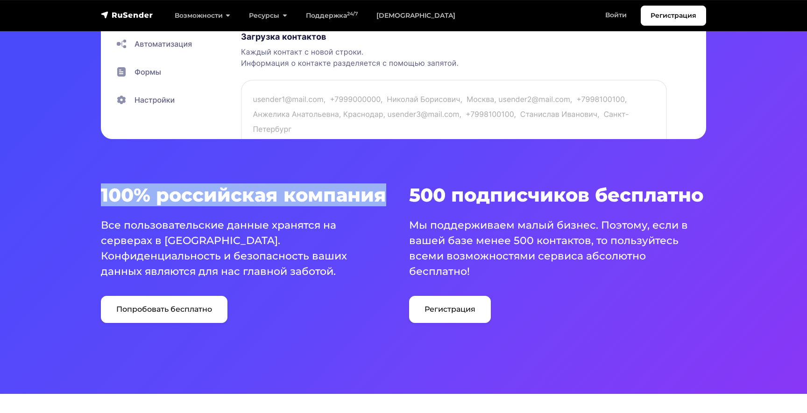
drag, startPoint x: 101, startPoint y: 190, endPoint x: 394, endPoint y: 191, distance: 292.7
click at [394, 191] on h3 "100% российская компания" at bounding box center [249, 195] width 297 height 22
copy h3 "100% российская компания"
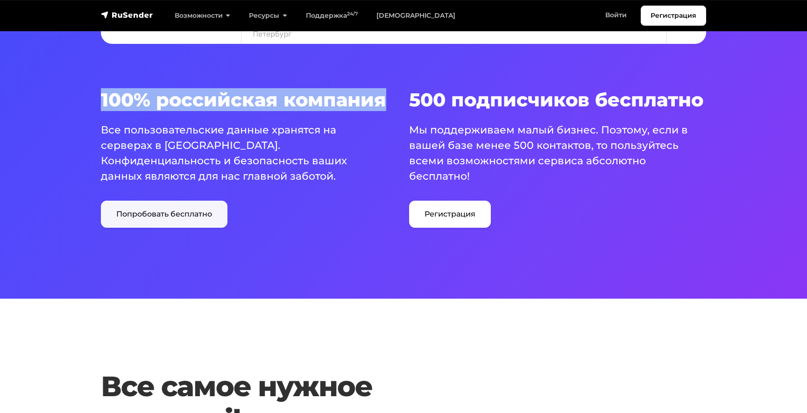
scroll to position [581, 0]
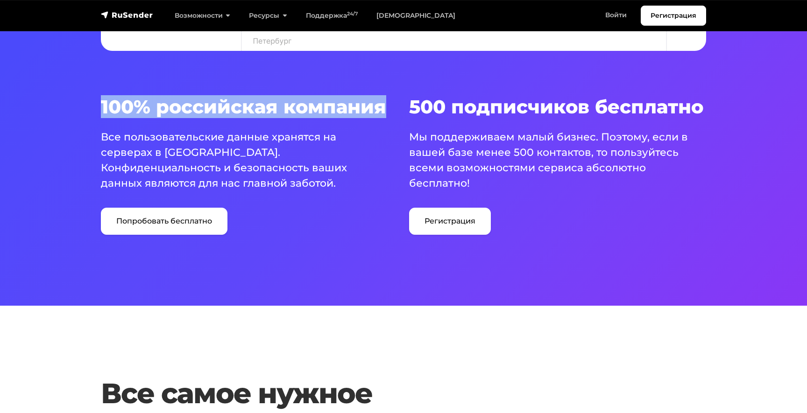
drag, startPoint x: 100, startPoint y: 134, endPoint x: 351, endPoint y: 181, distance: 254.6
click at [351, 181] on p "Все пользовательские данные хранятся на серверах в Российской Федерации. Конфид…" at bounding box center [244, 160] width 286 height 62
copy p "Все пользовательские данные хранятся на серверах в Российской Федерации. Конфид…"
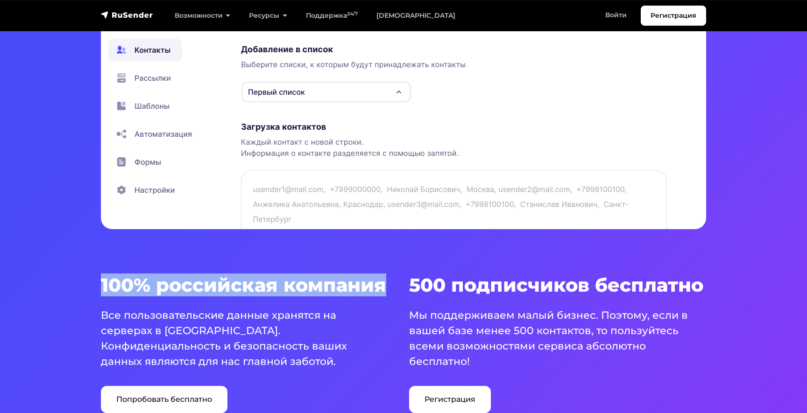
scroll to position [398, 0]
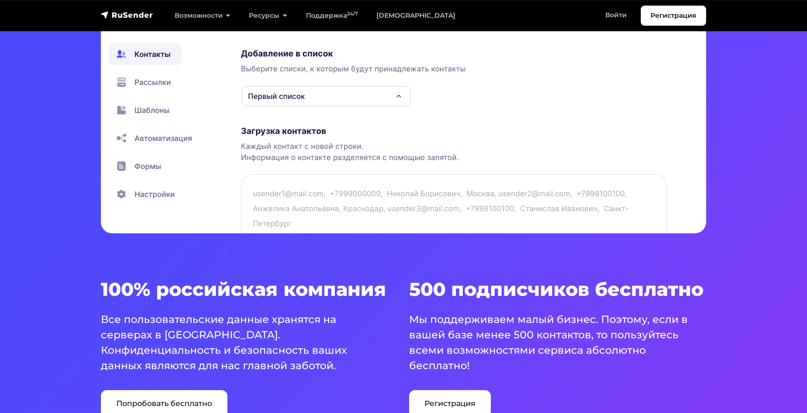
click at [266, 294] on h3 "100% российская компания" at bounding box center [249, 289] width 297 height 22
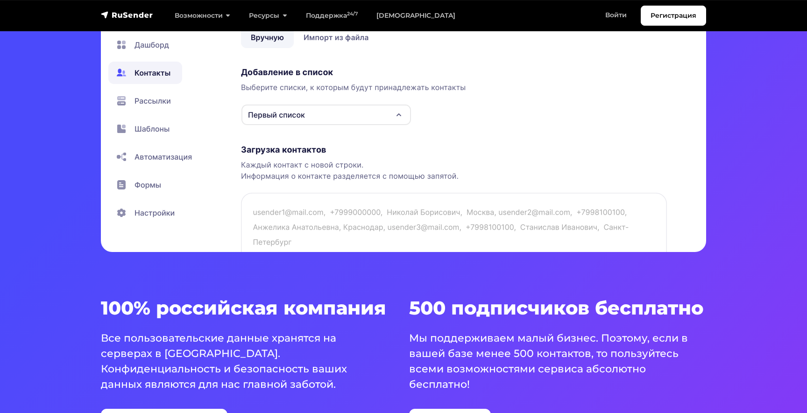
click at [228, 339] on p "Все пользовательские данные хранятся на серверах в [GEOGRAPHIC_DATA]. Конфиденц…" at bounding box center [244, 362] width 286 height 62
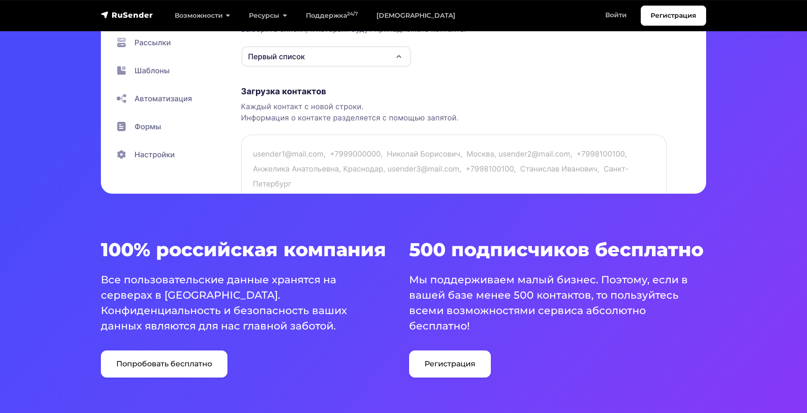
scroll to position [439, 0]
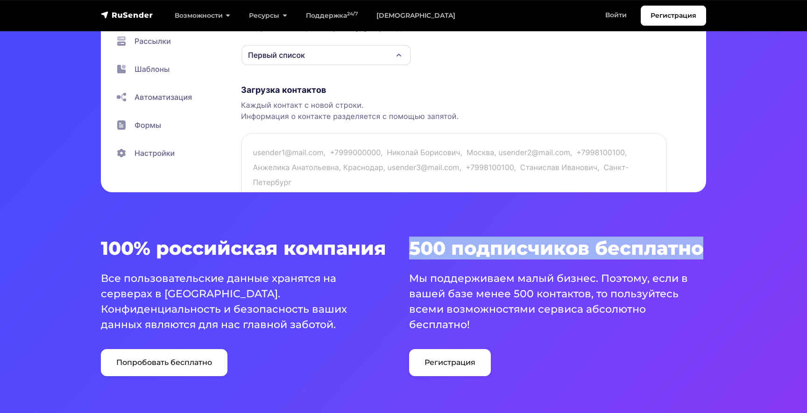
drag, startPoint x: 412, startPoint y: 250, endPoint x: 730, endPoint y: 245, distance: 318.0
click at [730, 245] on section "Умная система для email рассылок. Создать рассылку — это просто! Попробовать бе…" at bounding box center [403, 4] width 807 height 887
copy h3 "500 подписчиков бесплатно"
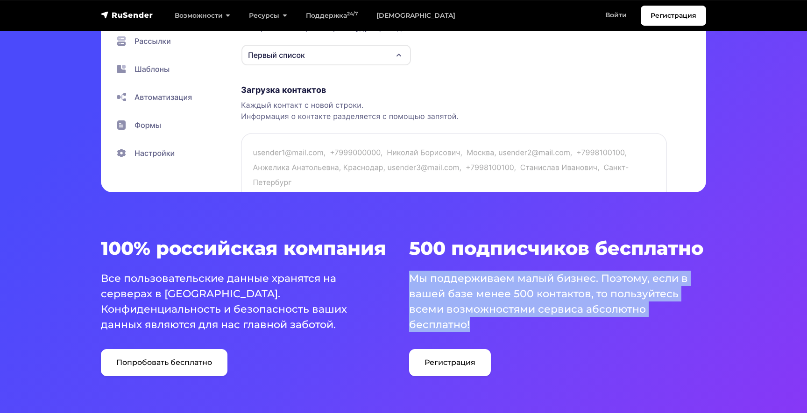
drag, startPoint x: 411, startPoint y: 279, endPoint x: 507, endPoint y: 331, distance: 109.7
click at [507, 331] on p "Мы поддерживаем малый бизнес. Поэтому, если в вашей базе менее 500 контактов, т…" at bounding box center [552, 302] width 286 height 62
copy p "Мы поддерживаем малый бизнес. Поэтому, если в вашей базе менее 500 контактов, т…"
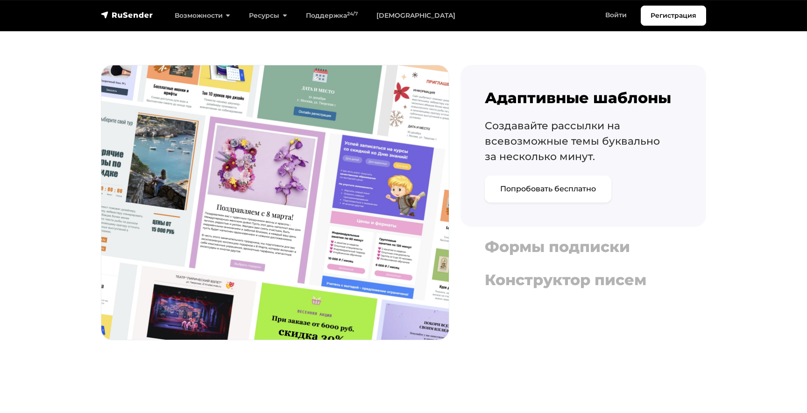
scroll to position [1045, 0]
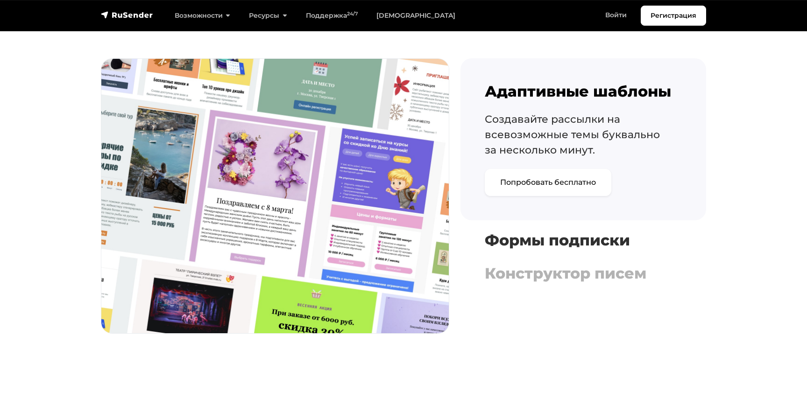
click at [510, 248] on h4 "Формы подписки" at bounding box center [583, 241] width 197 height 18
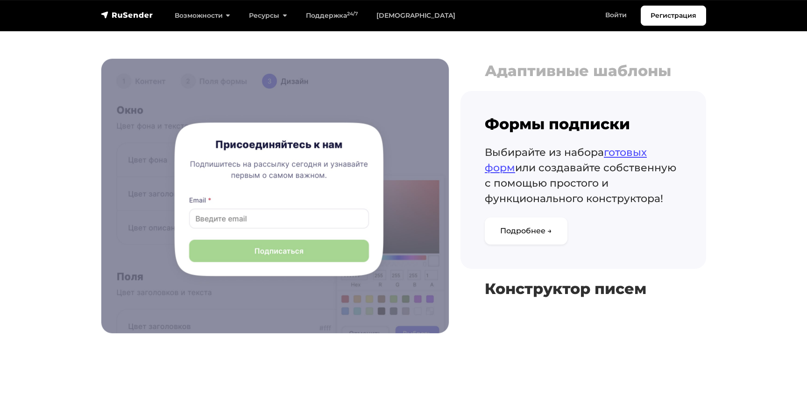
click at [517, 287] on h4 "Конструктор писем" at bounding box center [583, 289] width 197 height 18
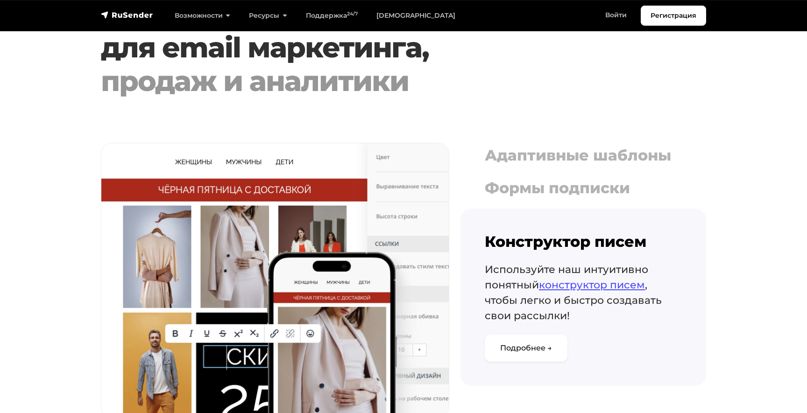
scroll to position [948, 0]
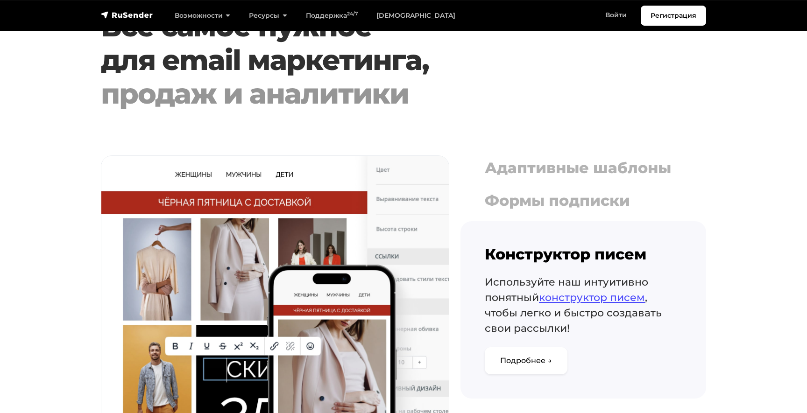
click at [519, 183] on div "Адаптивные шаблоны Создавайте рассылки на всевозможные темы буквально за нескол…" at bounding box center [583, 276] width 246 height 243
click at [513, 173] on h4 "Адаптивные шаблоны" at bounding box center [583, 168] width 197 height 18
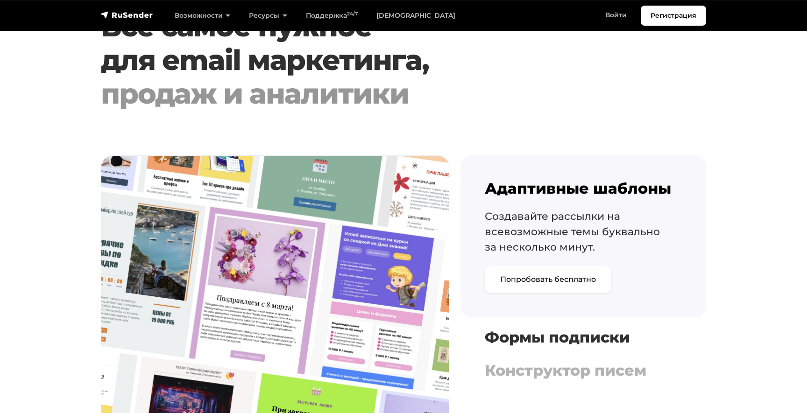
click at [520, 340] on h4 "Формы подписки" at bounding box center [583, 338] width 197 height 18
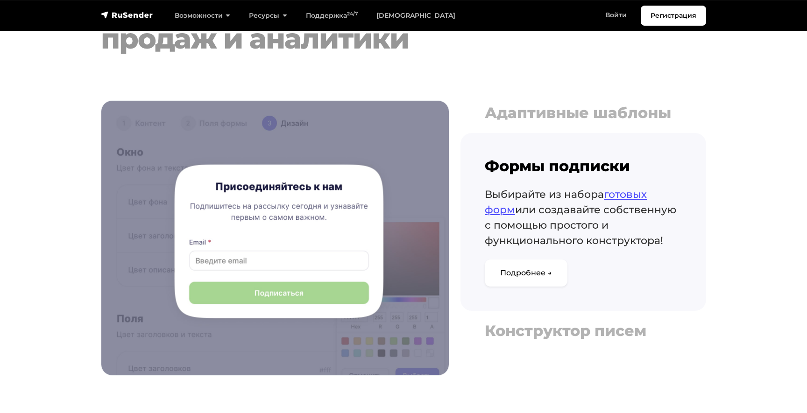
scroll to position [1004, 0]
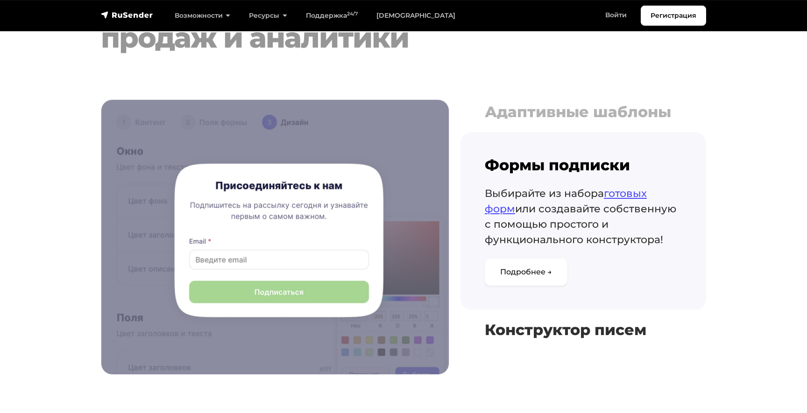
click at [518, 336] on h4 "Конструктор писем" at bounding box center [583, 330] width 197 height 18
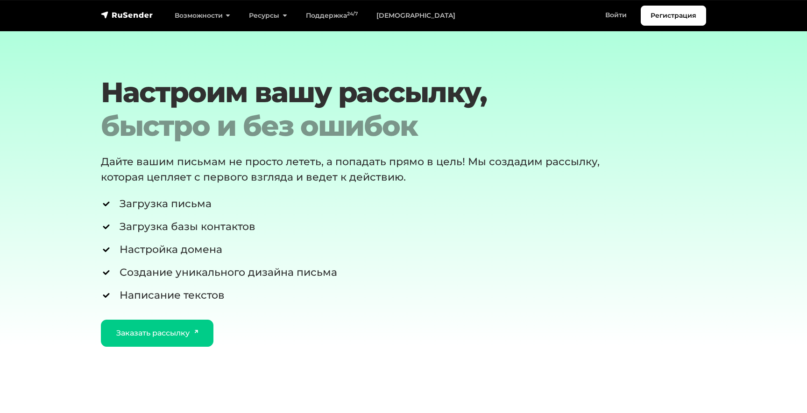
scroll to position [3461, 0]
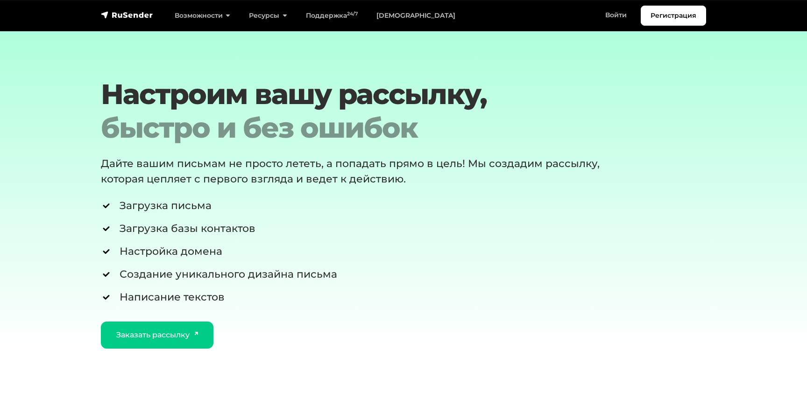
click at [188, 200] on li "Загрузка письма" at bounding box center [378, 205] width 554 height 15
click at [188, 221] on li "Загрузка базы контактов" at bounding box center [378, 228] width 554 height 15
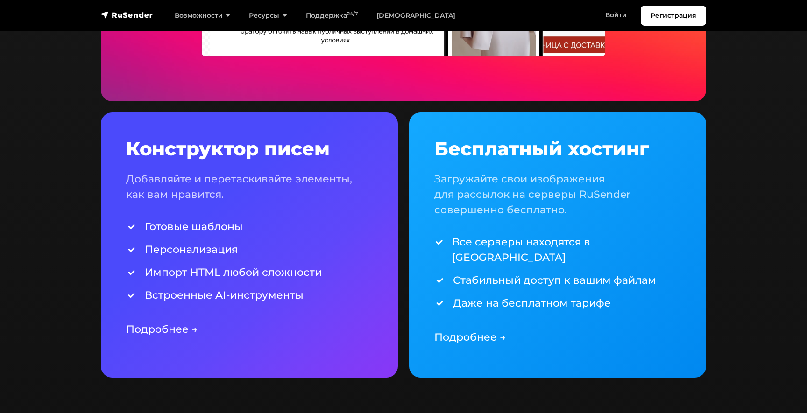
scroll to position [2145, 0]
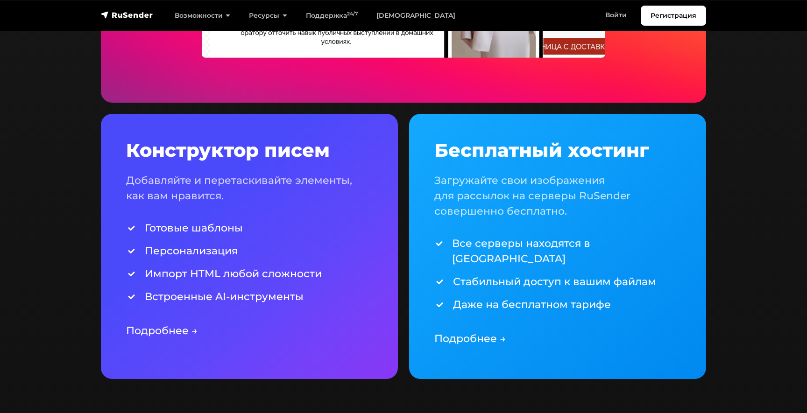
click at [190, 250] on li "Персонализация" at bounding box center [249, 250] width 247 height 15
click at [190, 275] on li "Импорт HTML любой сложности" at bounding box center [249, 273] width 247 height 15
click at [184, 332] on link "Подробнее →" at bounding box center [161, 330] width 71 height 13
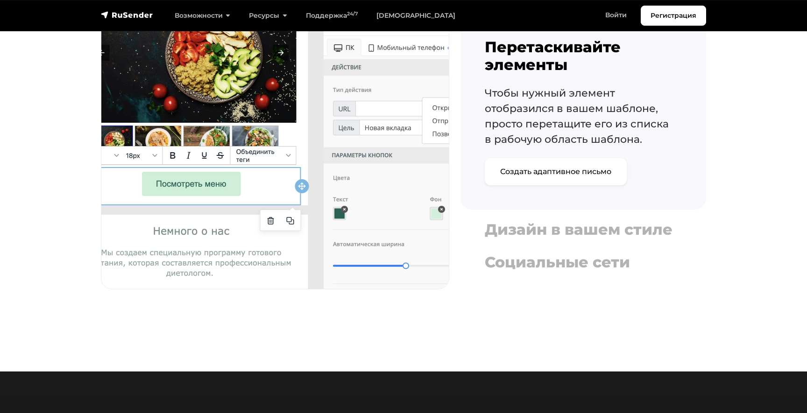
scroll to position [836, 0]
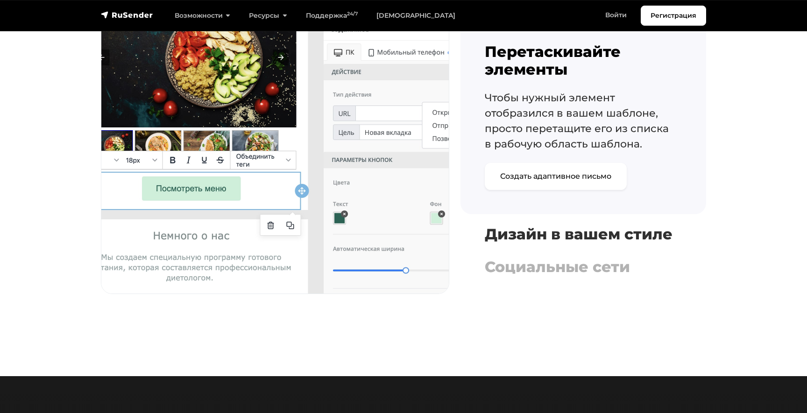
click at [508, 229] on h4 "Дизайн в вашем стиле" at bounding box center [583, 235] width 197 height 18
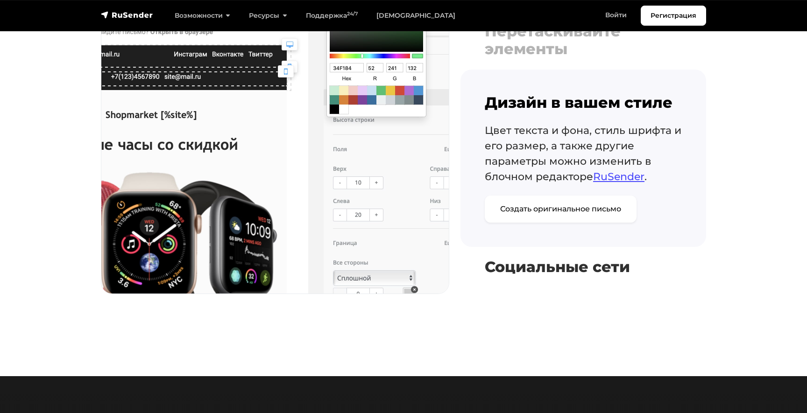
click at [514, 270] on h4 "Социальные сети" at bounding box center [583, 267] width 197 height 18
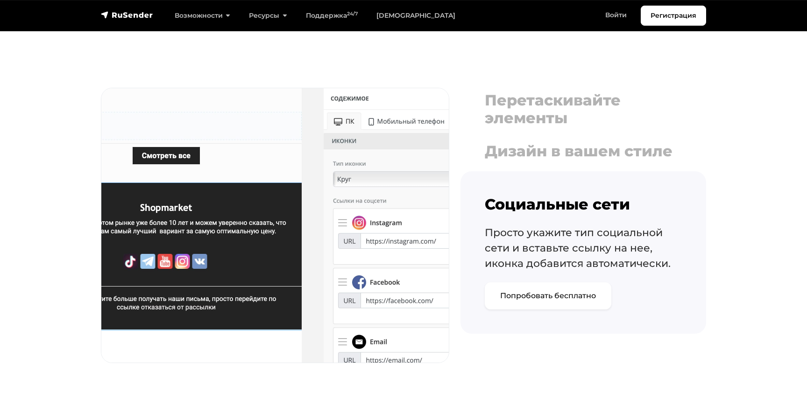
scroll to position [758, 0]
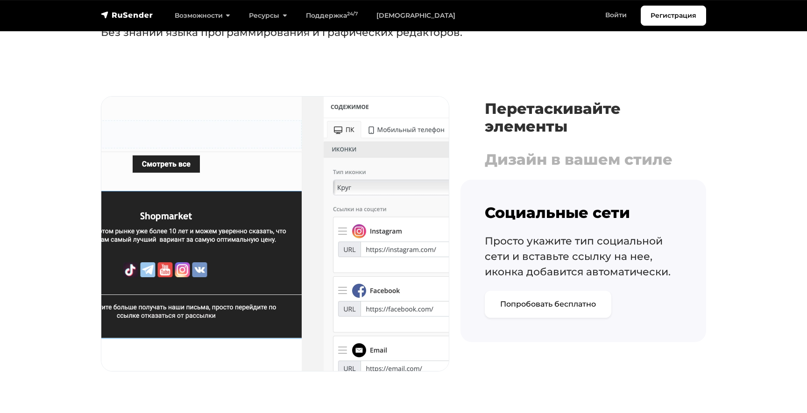
click at [525, 119] on h4 "Перетаскивайте элементы" at bounding box center [583, 118] width 197 height 36
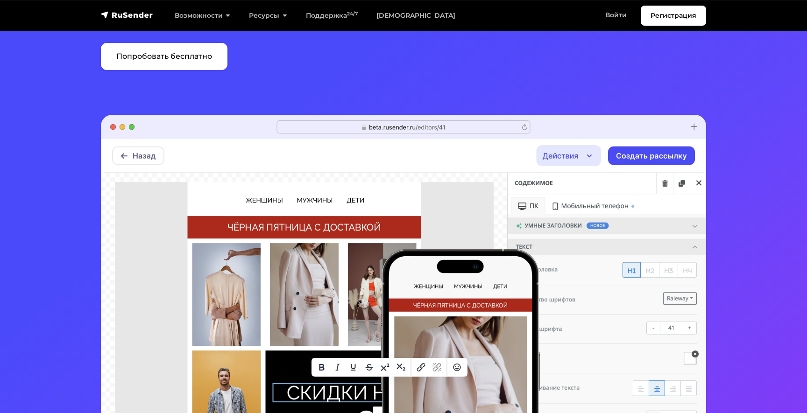
scroll to position [71, 0]
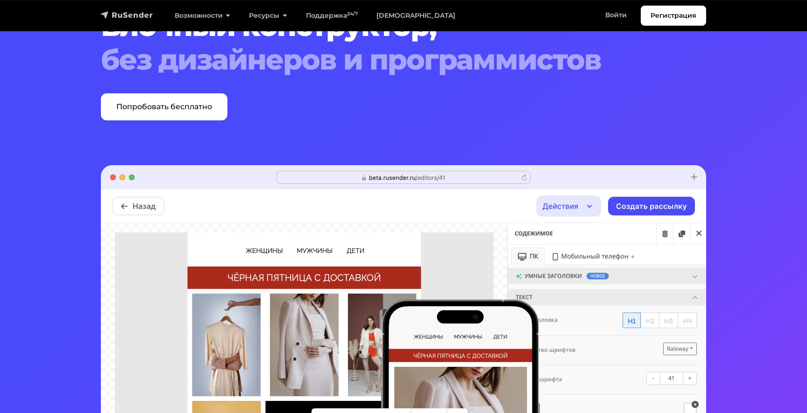
click at [123, 12] on img "navbar" at bounding box center [127, 14] width 52 height 9
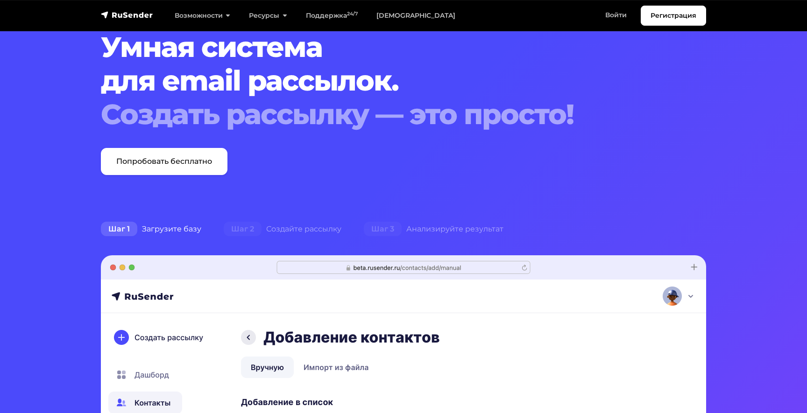
scroll to position [44, 0]
